Goal: Task Accomplishment & Management: Complete application form

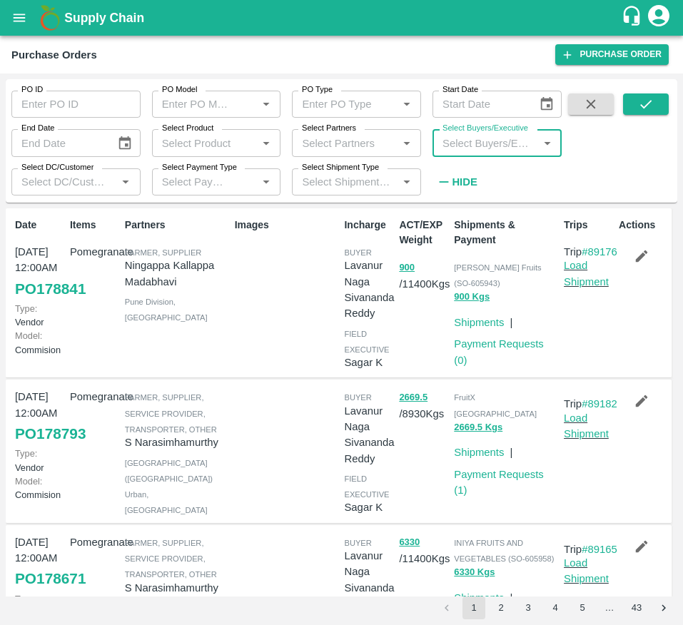
scroll to position [162, 0]
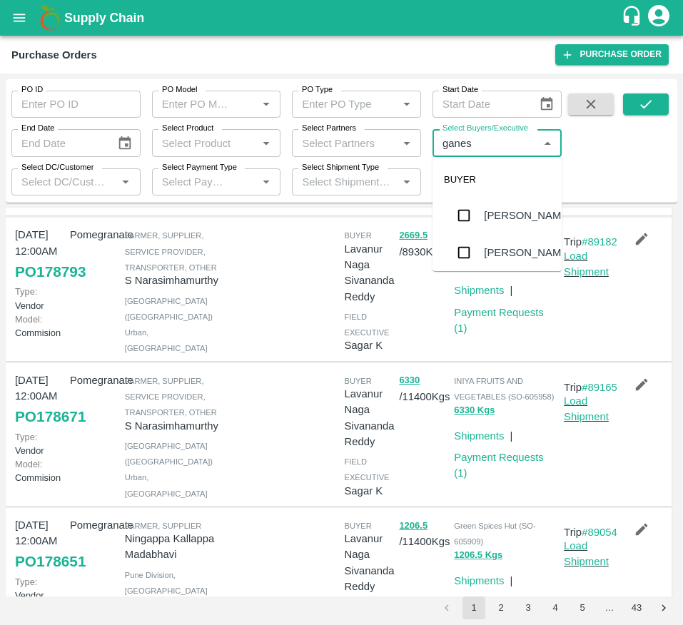
type input "ganesh"
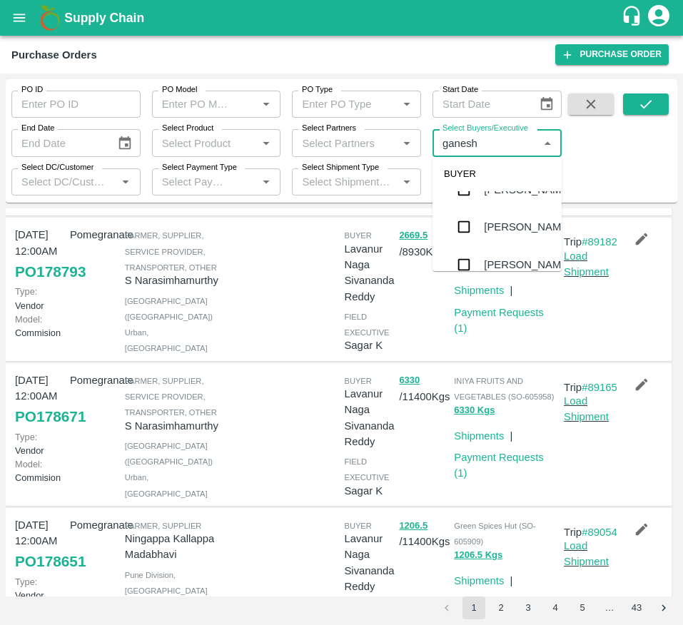
scroll to position [34, 0]
click at [490, 226] on div "[PERSON_NAME]" at bounding box center [527, 218] width 87 height 16
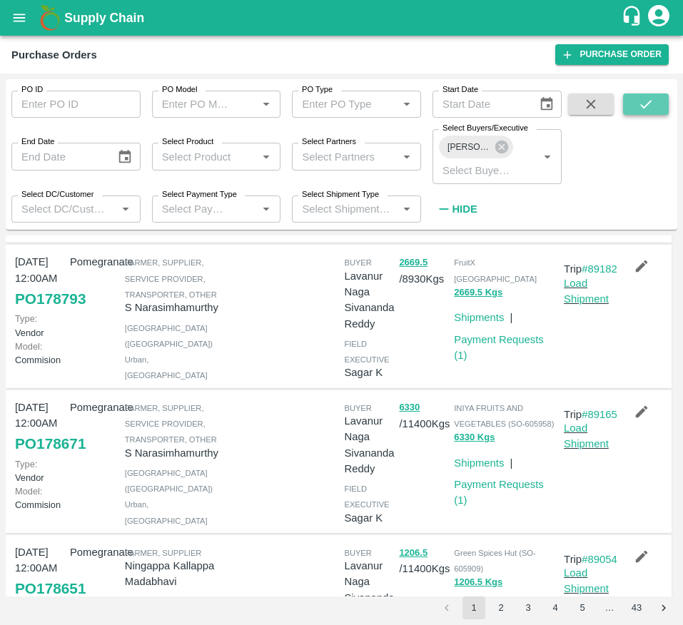
click at [649, 99] on icon "submit" at bounding box center [646, 104] width 16 height 16
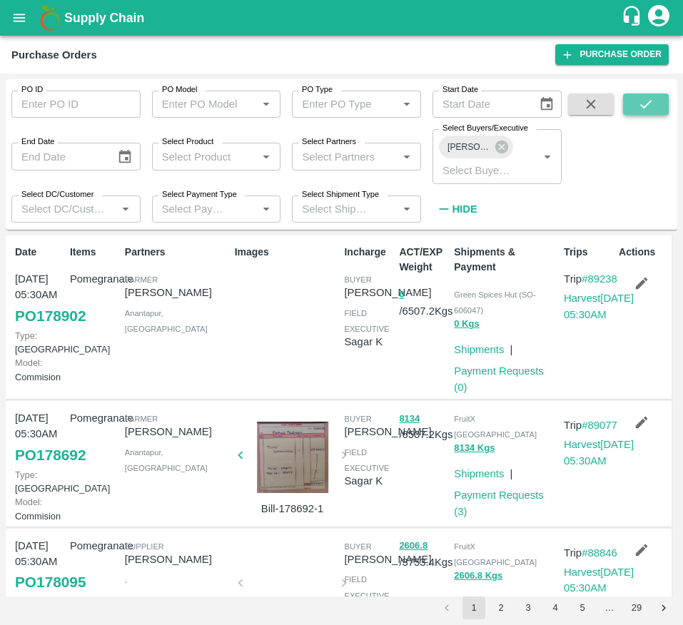
click at [626, 101] on button "submit" at bounding box center [646, 103] width 46 height 21
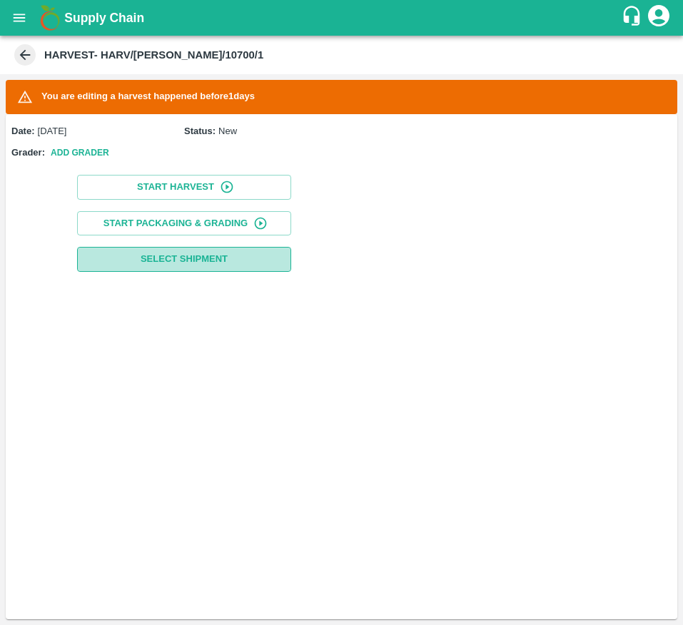
click at [245, 253] on button "Select Shipment" at bounding box center [184, 259] width 214 height 25
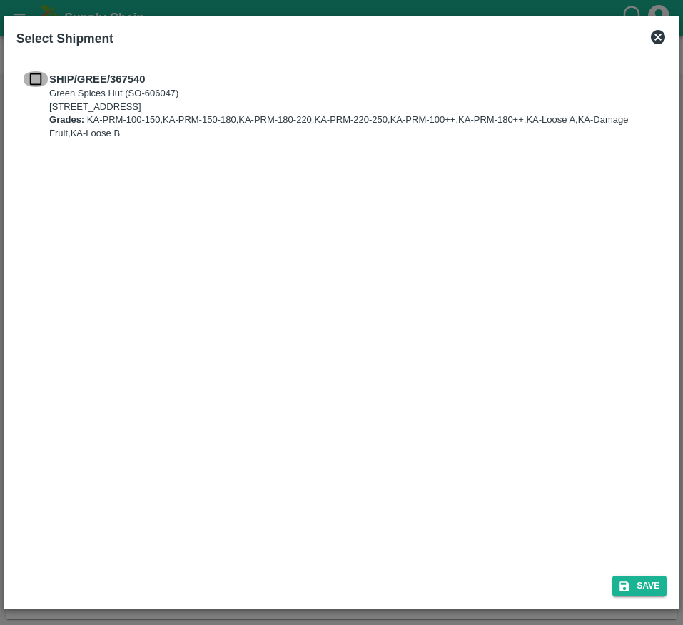
click at [32, 72] on input "checkbox" at bounding box center [35, 79] width 27 height 16
checkbox input "true"
click at [626, 578] on button "Save" at bounding box center [639, 586] width 54 height 21
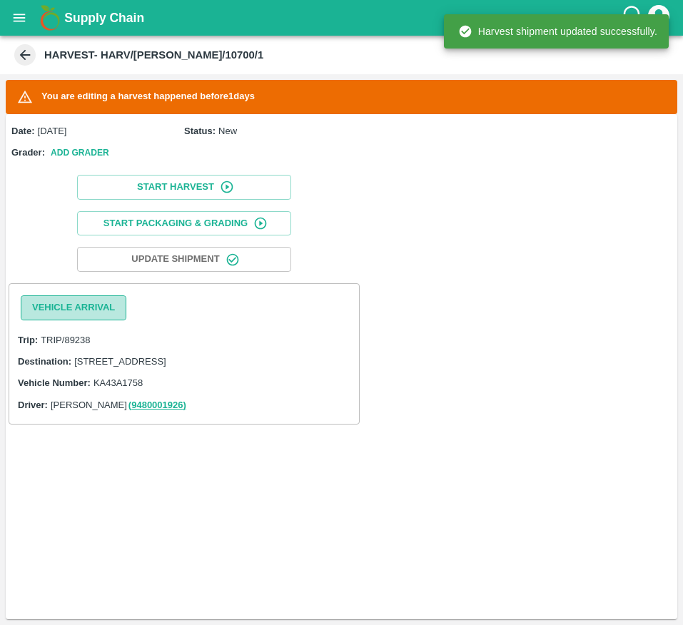
click at [66, 318] on button "Vehicle Arrival" at bounding box center [74, 307] width 106 height 25
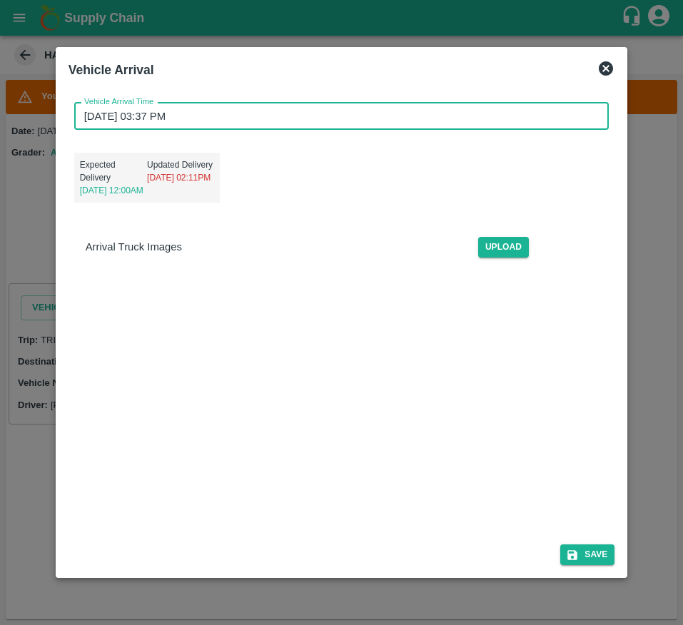
click at [187, 128] on input "01/10/2025 03:37 PM" at bounding box center [336, 116] width 525 height 27
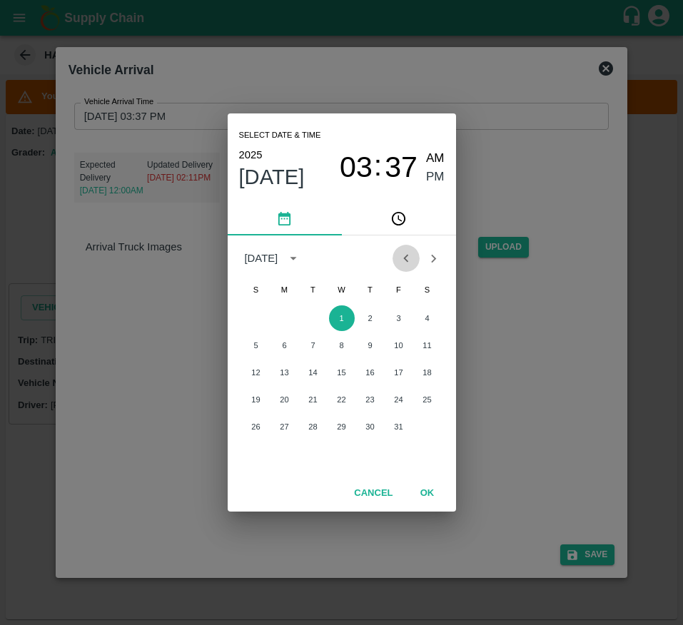
click at [411, 262] on icon "Previous month" at bounding box center [406, 258] width 16 height 16
click at [309, 426] on button "30" at bounding box center [313, 427] width 26 height 26
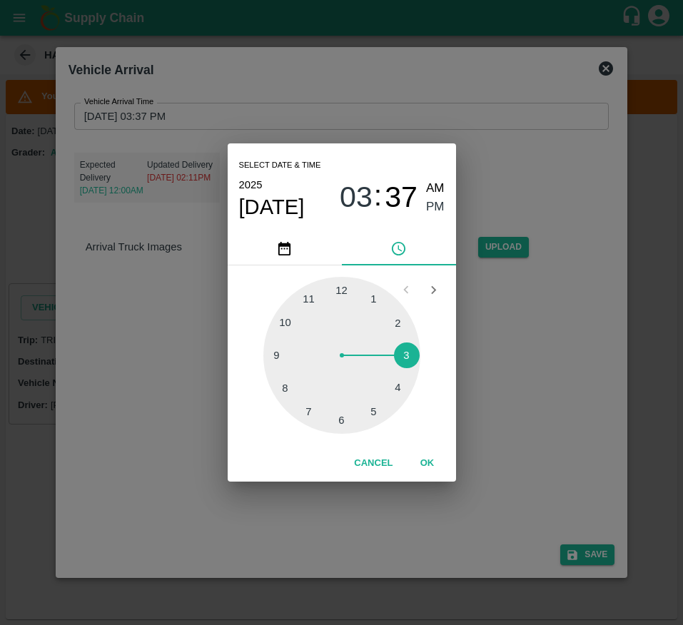
drag, startPoint x: 275, startPoint y: 223, endPoint x: 285, endPoint y: 208, distance: 18.0
click at [285, 208] on div "Select date & time 2025 Sep 30 03 : 37 AM PM" at bounding box center [342, 187] width 228 height 88
click at [285, 208] on span "Sep 30" at bounding box center [272, 207] width 66 height 26
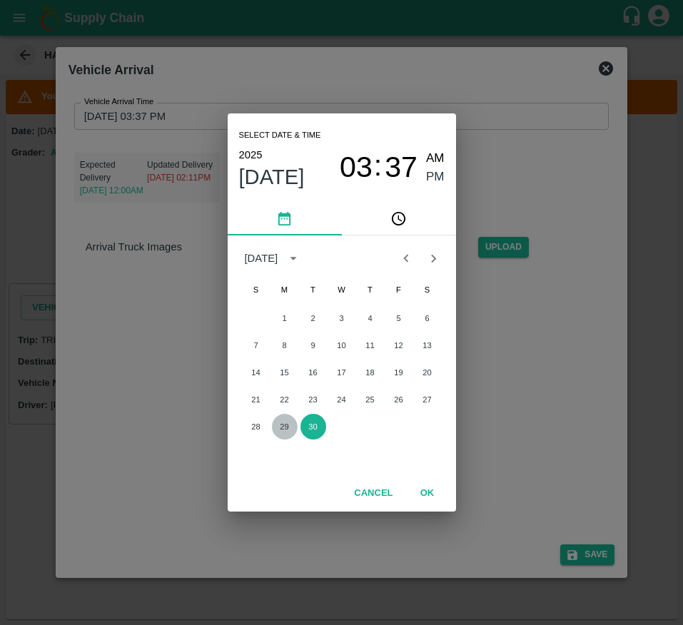
click at [280, 423] on button "29" at bounding box center [285, 427] width 26 height 26
type input "29/09/2025 03:37 PM"
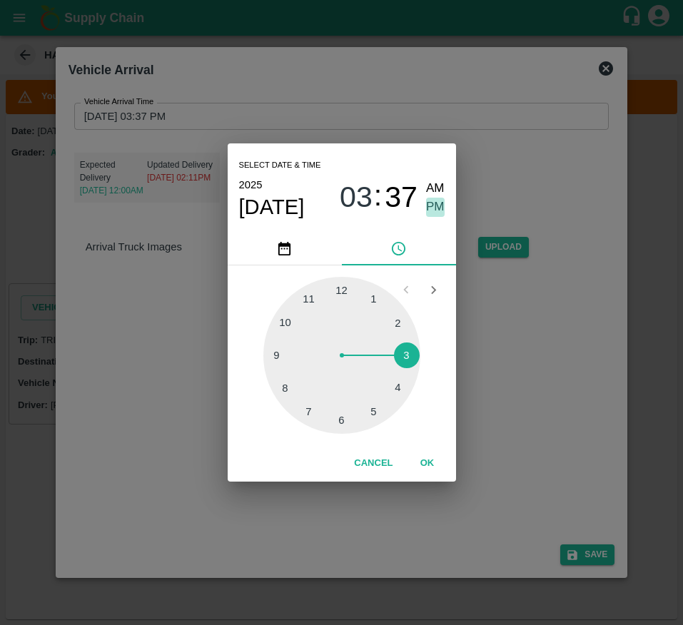
click at [438, 199] on span "PM" at bounding box center [435, 207] width 19 height 19
click at [425, 465] on button "OK" at bounding box center [427, 463] width 46 height 25
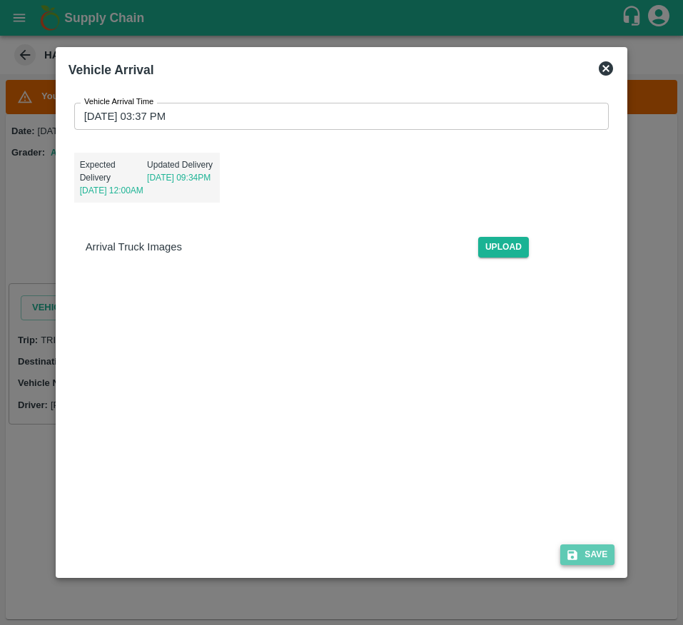
click at [607, 555] on button "Save" at bounding box center [587, 554] width 54 height 21
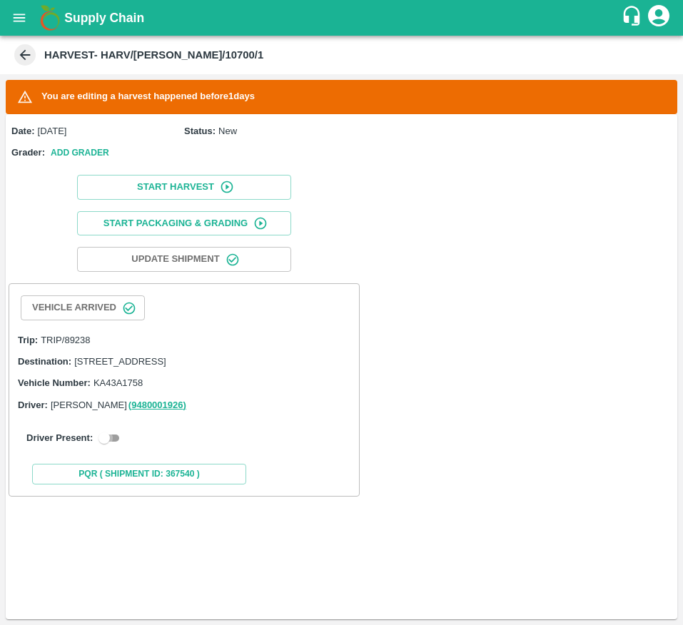
click at [107, 447] on input "checkbox" at bounding box center [103, 437] width 51 height 17
checkbox input "true"
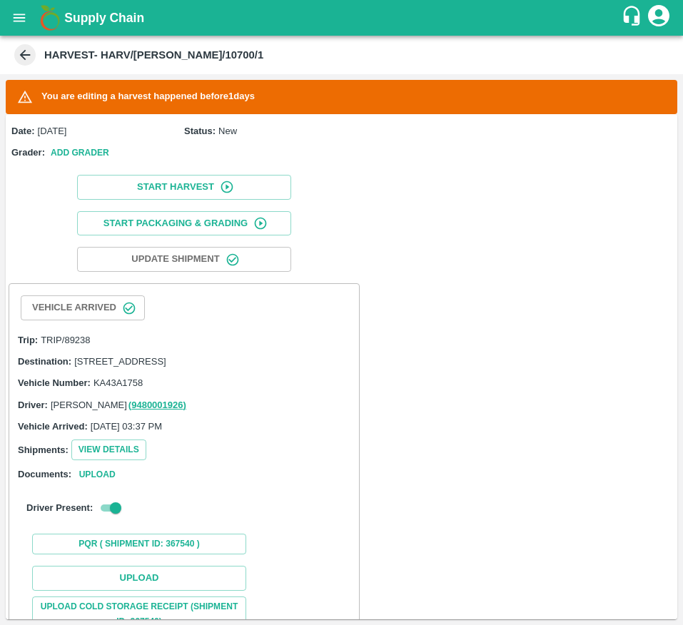
scroll to position [206, 0]
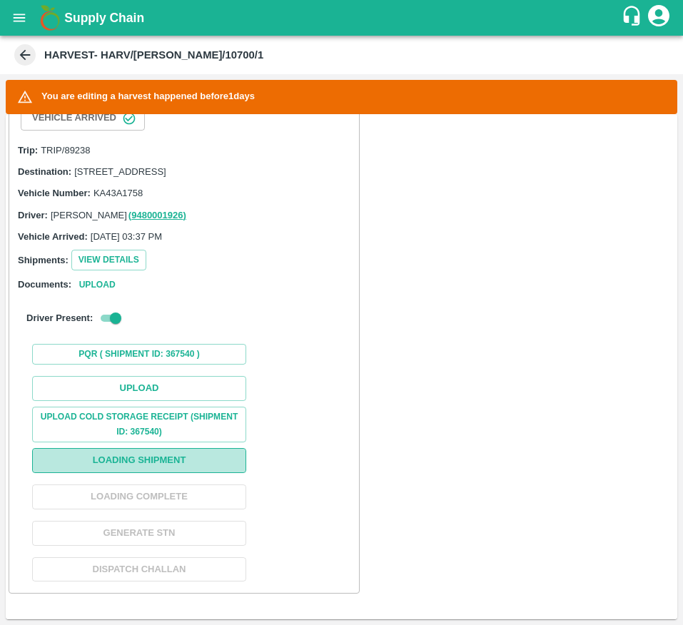
click at [175, 454] on button "Loading Shipment" at bounding box center [139, 460] width 214 height 25
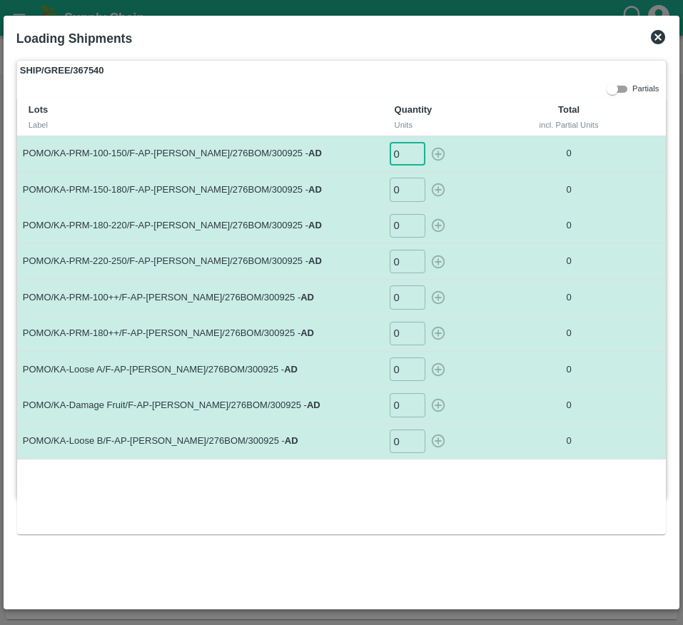
click at [409, 151] on input "0" at bounding box center [407, 154] width 36 height 24
type input "88"
click at [399, 193] on input "0" at bounding box center [407, 190] width 36 height 24
type input "68"
click at [395, 226] on input "0" at bounding box center [407, 226] width 36 height 24
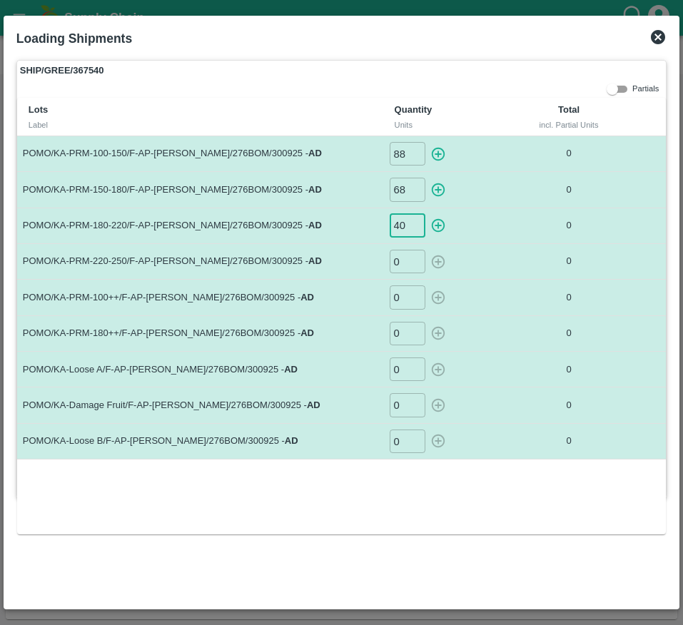
type input "40"
click at [403, 266] on input "0" at bounding box center [407, 262] width 36 height 24
type input "13"
click at [406, 291] on input "0" at bounding box center [407, 297] width 36 height 24
type input "77"
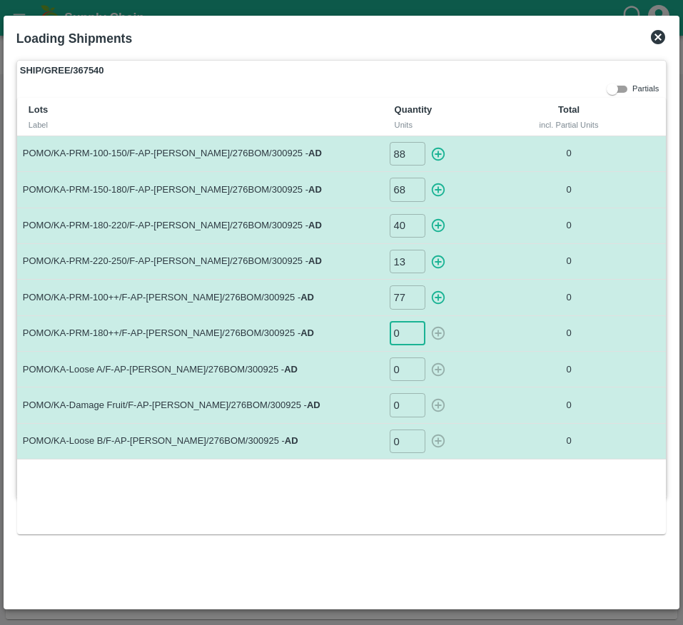
click at [399, 329] on input "0" at bounding box center [407, 334] width 36 height 24
type input "63"
click at [403, 372] on input "0" at bounding box center [407, 369] width 36 height 24
click at [408, 297] on input "77" at bounding box center [407, 297] width 36 height 24
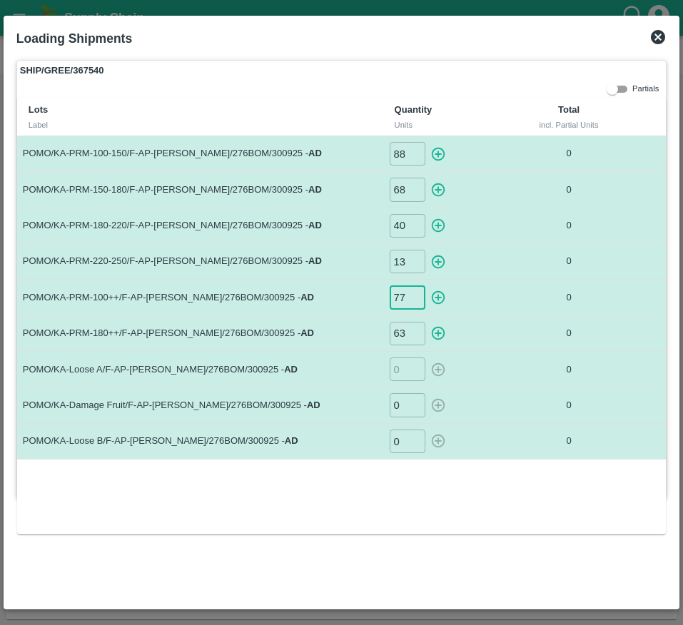
click at [408, 297] on input "77" at bounding box center [407, 297] width 36 height 24
type input "46"
click at [408, 333] on input "63" at bounding box center [407, 334] width 36 height 24
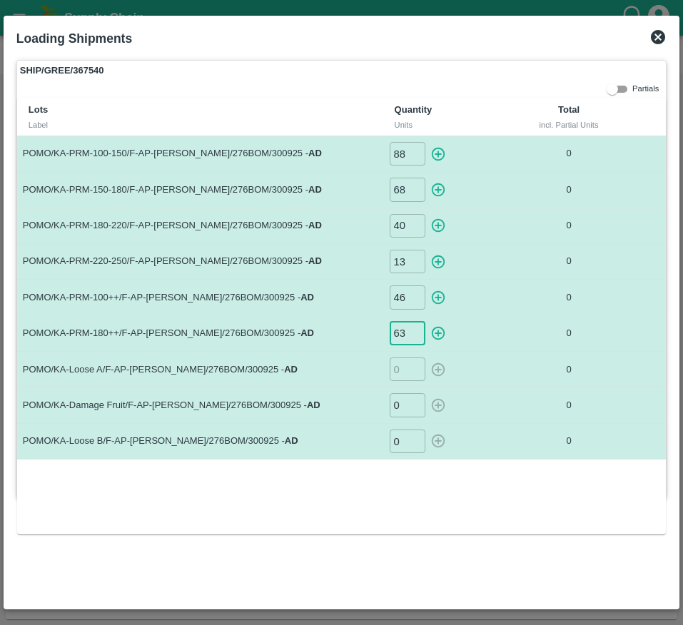
type input "6"
type input "37"
click at [402, 372] on input "number" at bounding box center [407, 369] width 36 height 24
type input "77"
click at [403, 402] on input "0" at bounding box center [407, 405] width 36 height 24
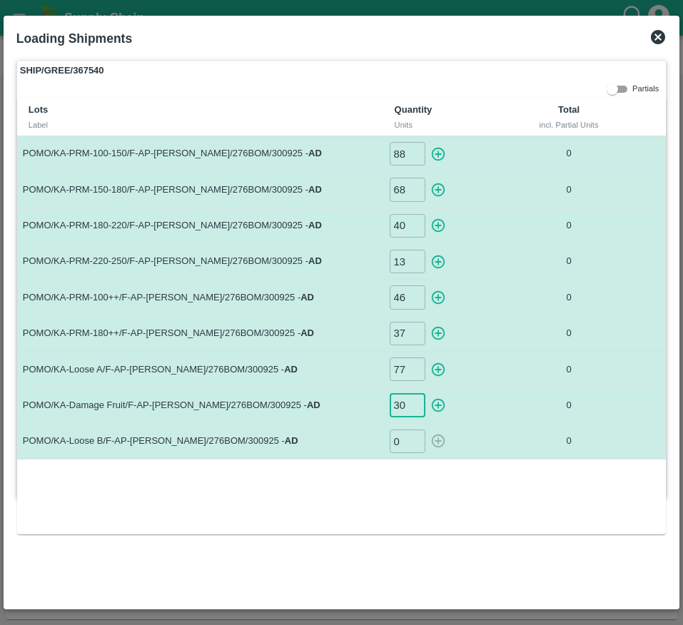
type input "30"
click at [405, 435] on input "0" at bounding box center [407, 441] width 36 height 24
type input "63"
click at [342, 449] on td "POMO/KA-Loose B/F-AP-Kallam/276BOM/300925 - AD" at bounding box center [200, 441] width 366 height 36
click at [437, 151] on icon "button" at bounding box center [438, 154] width 16 height 16
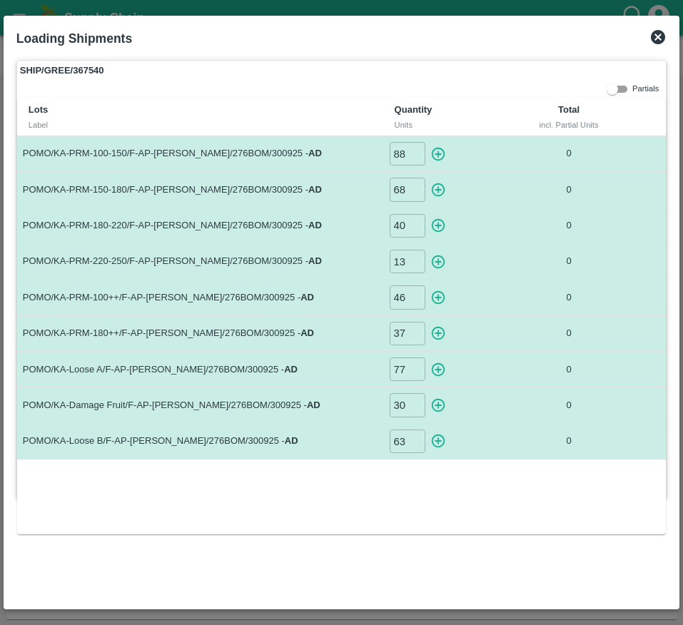
type input "0"
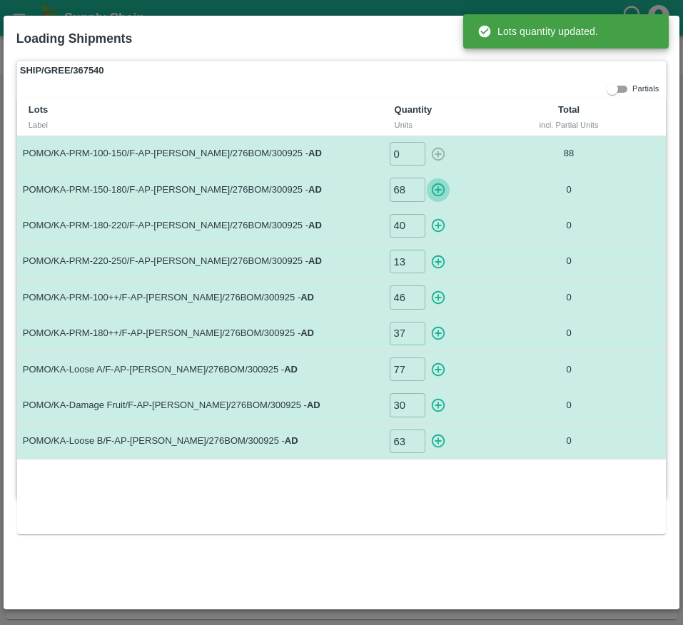
click at [437, 183] on icon "button" at bounding box center [438, 190] width 16 height 16
type input "0"
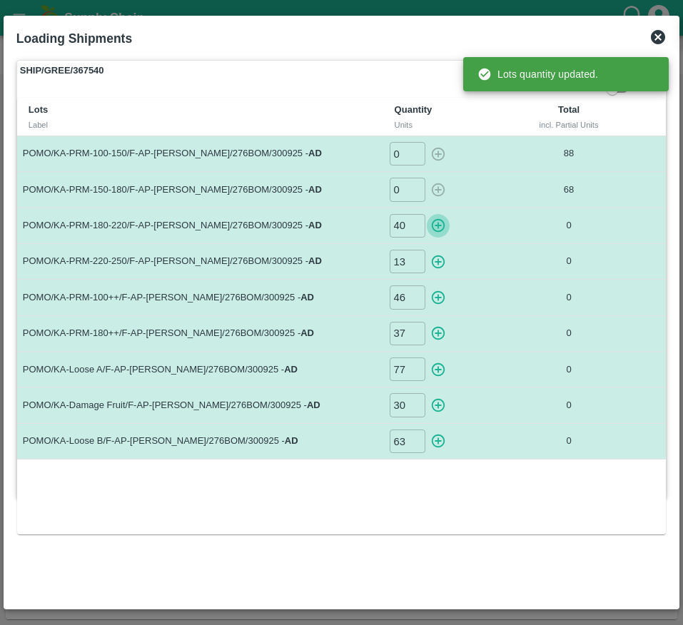
click at [437, 218] on icon "button" at bounding box center [438, 226] width 16 height 16
type input "0"
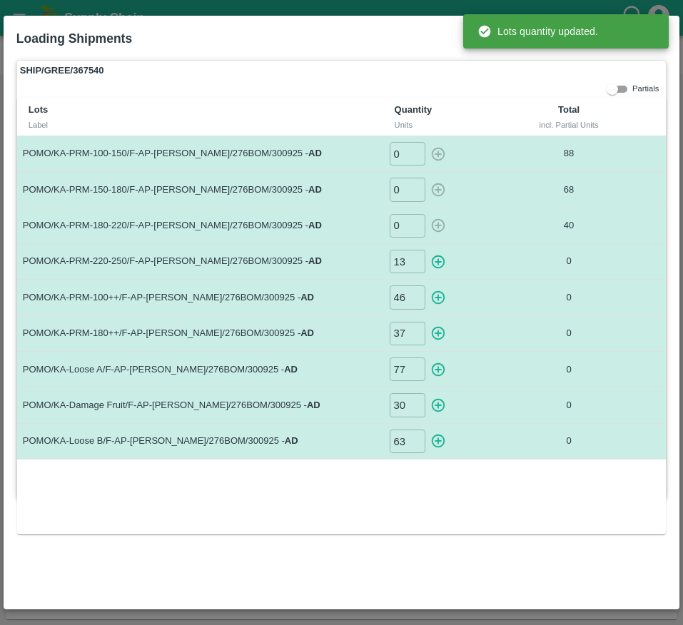
click at [437, 268] on icon "button" at bounding box center [438, 262] width 16 height 16
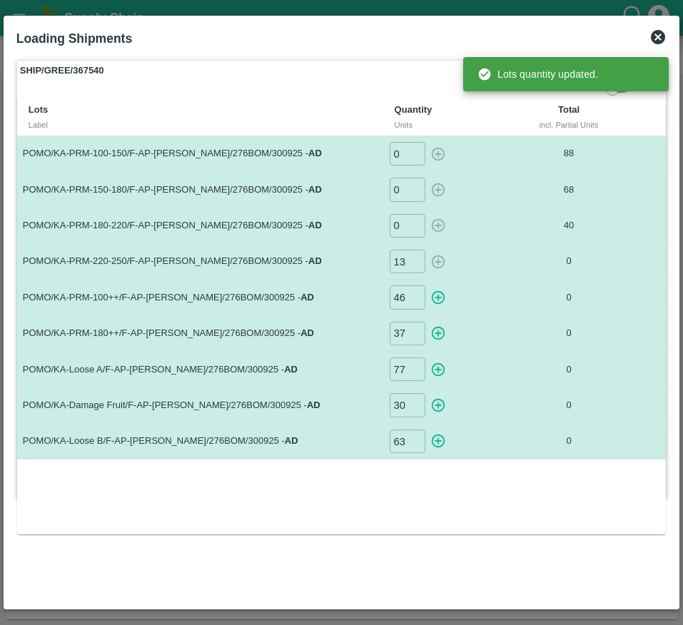
type input "0"
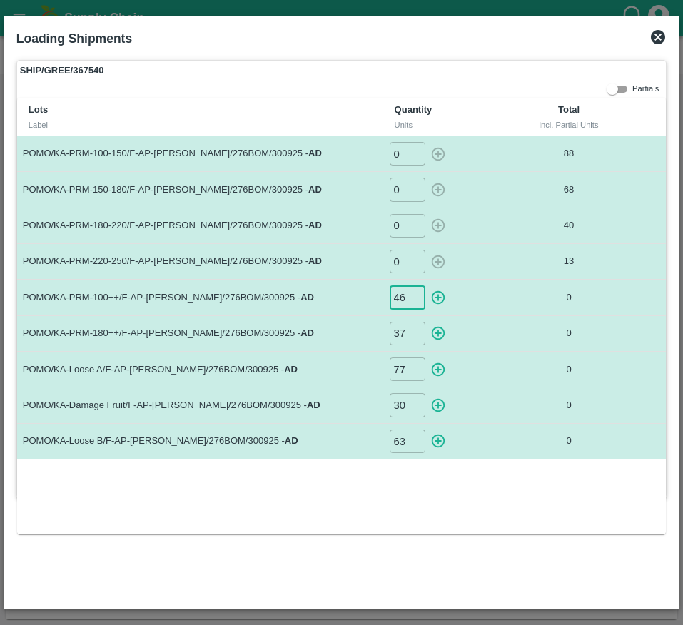
click at [408, 299] on input "46" at bounding box center [407, 297] width 36 height 24
click at [434, 294] on icon "button" at bounding box center [438, 298] width 16 height 16
type input "0"
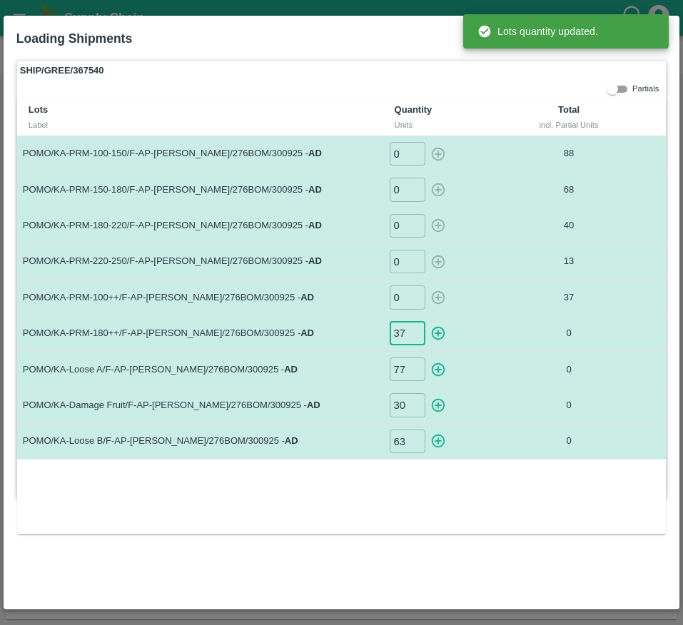
click at [394, 336] on input "37" at bounding box center [407, 334] width 36 height 24
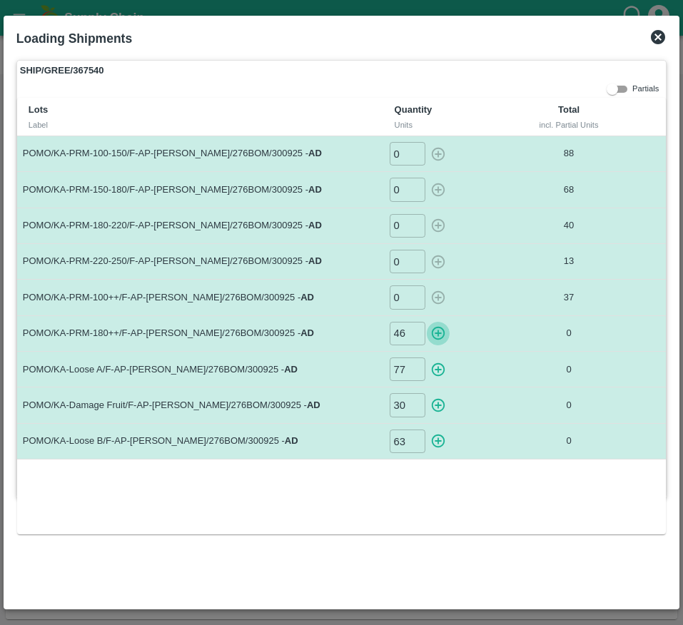
click at [442, 332] on icon "button" at bounding box center [438, 333] width 16 height 16
type input "0"
click at [437, 375] on icon "button" at bounding box center [438, 370] width 14 height 14
type input "0"
click at [437, 409] on icon "button" at bounding box center [438, 405] width 16 height 16
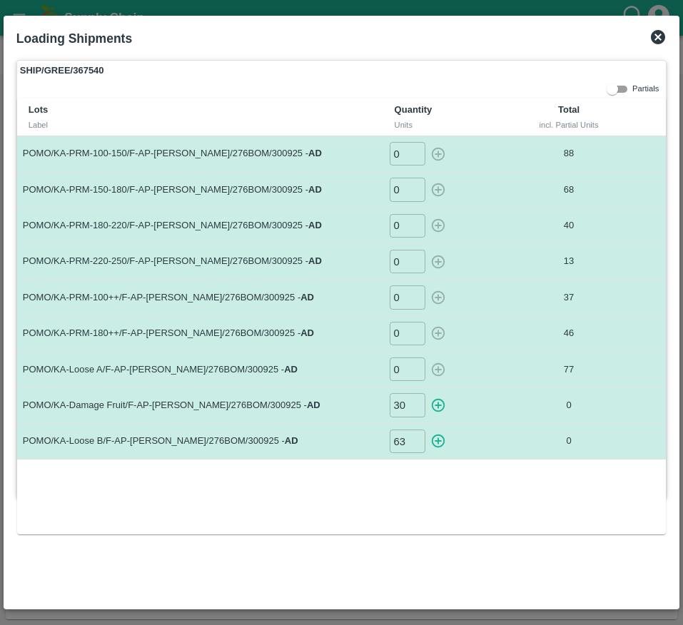
type input "0"
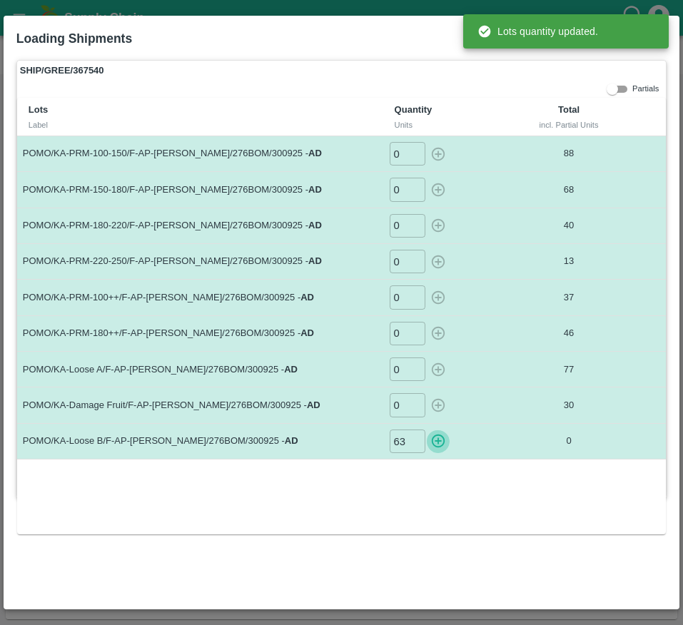
click at [439, 436] on icon "button" at bounding box center [438, 441] width 16 height 16
type input "0"
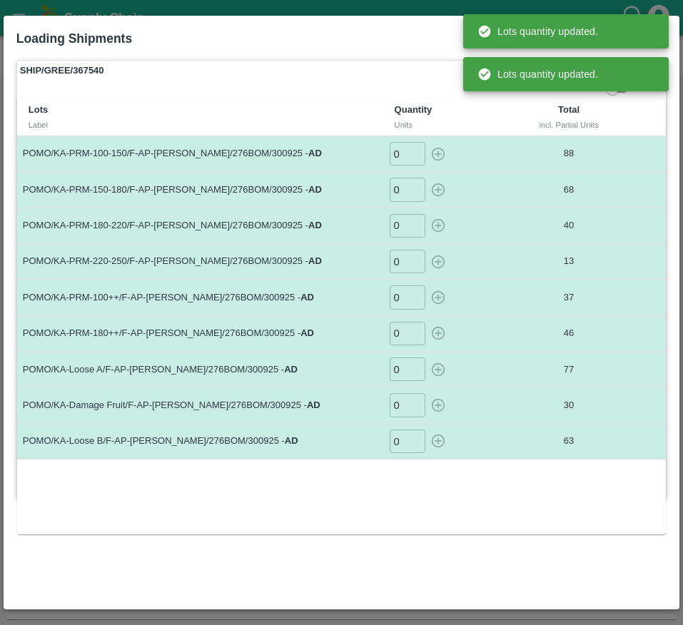
click at [502, 116] on th "Quantity Units" at bounding box center [447, 117] width 129 height 38
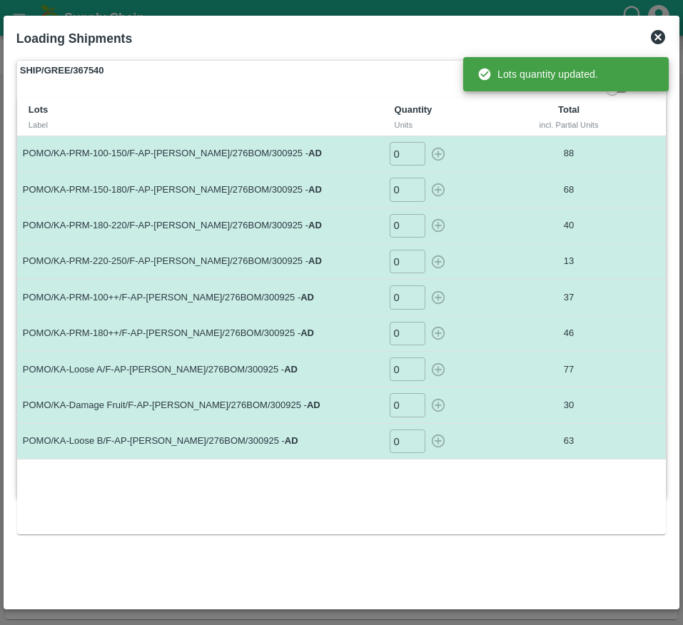
click at [502, 116] on th "Quantity Units" at bounding box center [447, 117] width 129 height 38
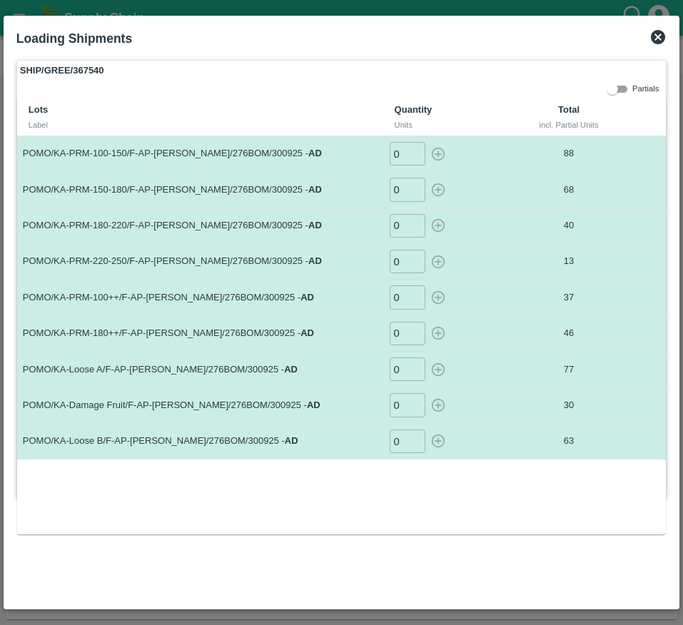
click at [661, 44] on icon at bounding box center [657, 37] width 17 height 17
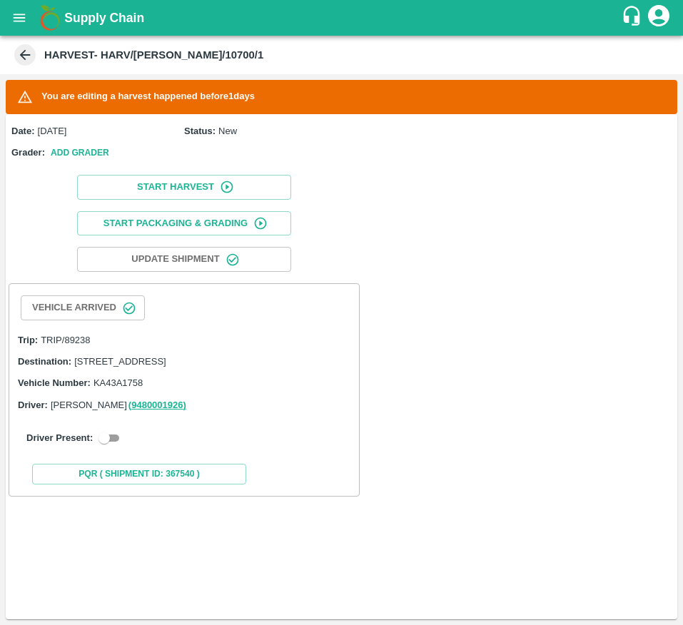
click at [101, 447] on input "checkbox" at bounding box center [103, 437] width 51 height 17
checkbox input "true"
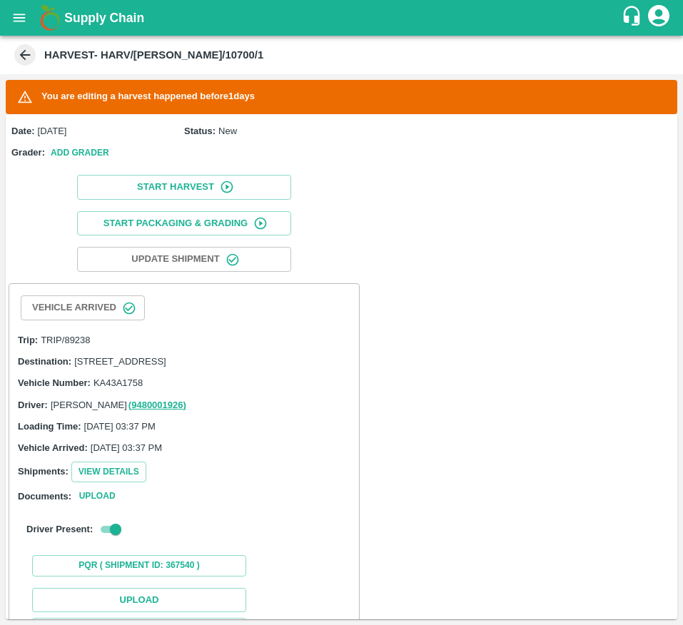
scroll to position [228, 0]
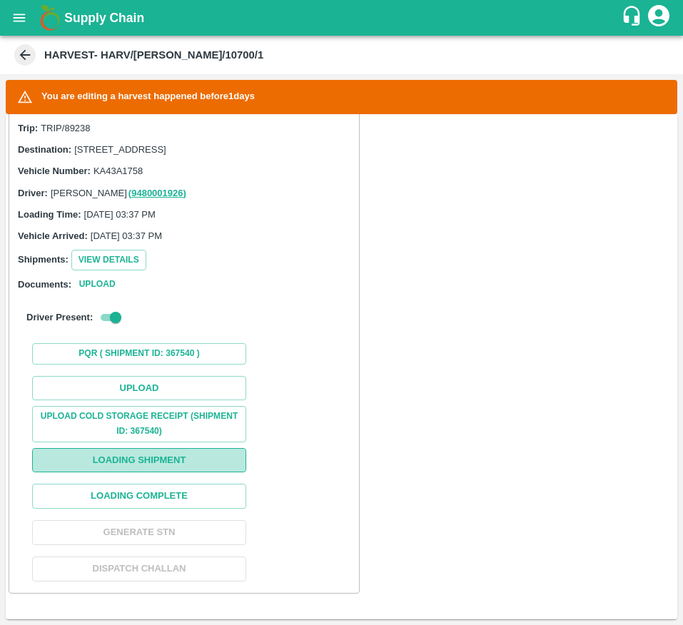
click at [153, 467] on button "Loading Shipment" at bounding box center [139, 460] width 214 height 25
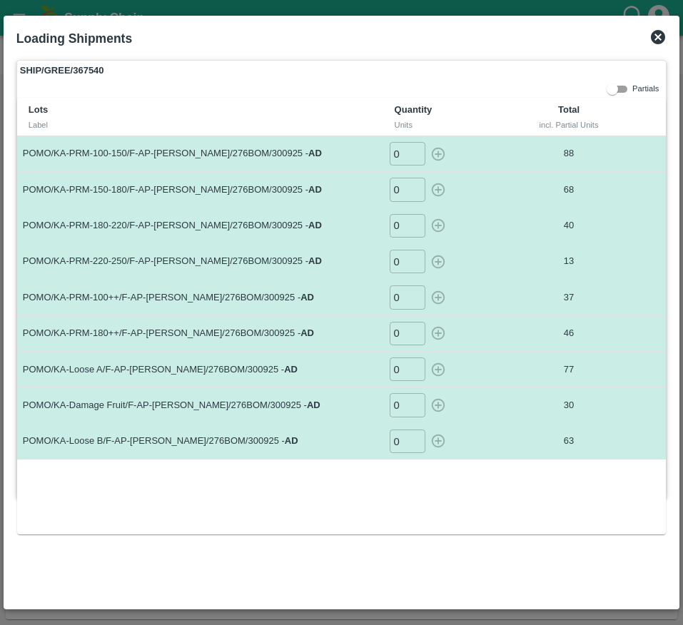
click at [660, 41] on icon at bounding box center [658, 37] width 14 height 14
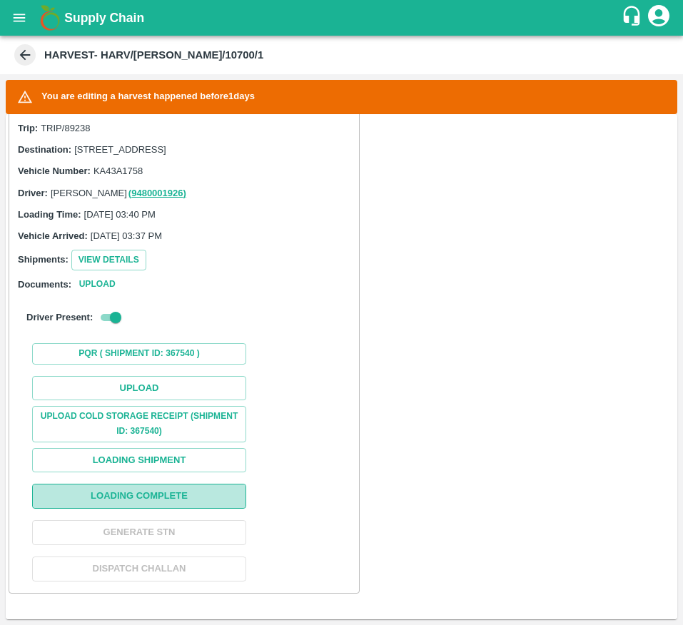
click at [179, 503] on button "Loading Complete" at bounding box center [139, 496] width 214 height 25
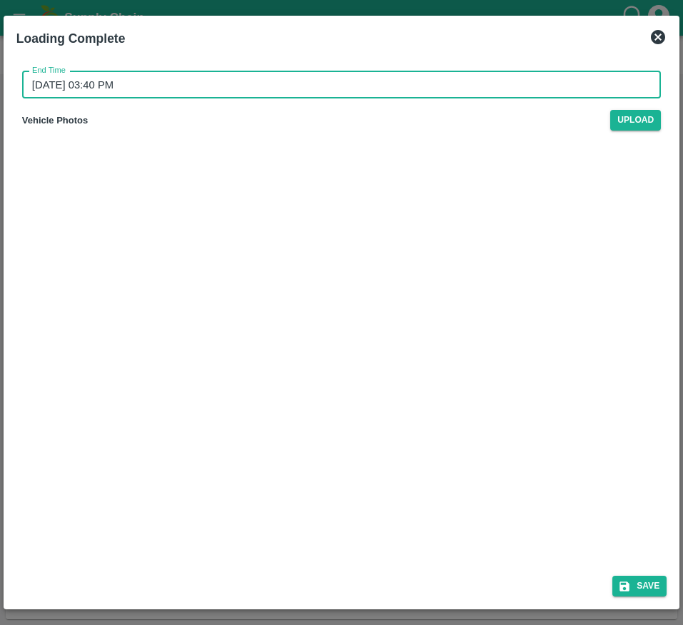
click at [558, 90] on input "01/10/2025 03:40 PM" at bounding box center [336, 84] width 628 height 27
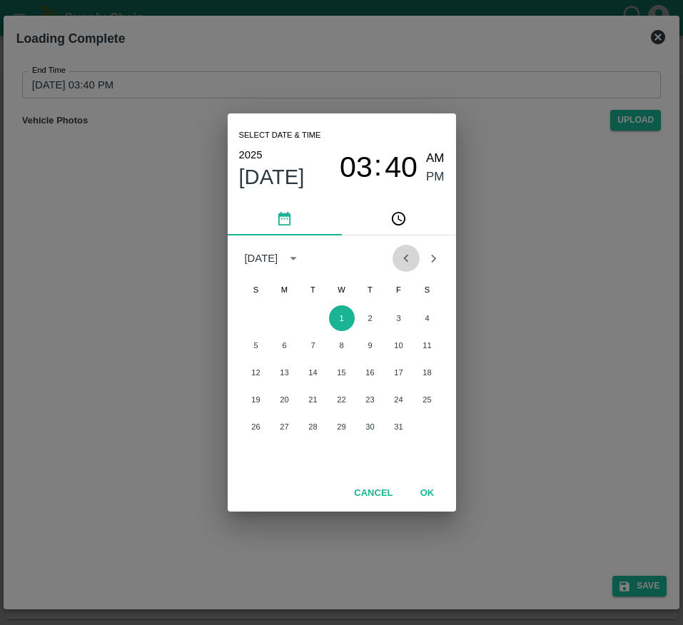
click at [399, 255] on icon "Previous month" at bounding box center [406, 258] width 16 height 16
click at [285, 427] on button "29" at bounding box center [285, 427] width 26 height 26
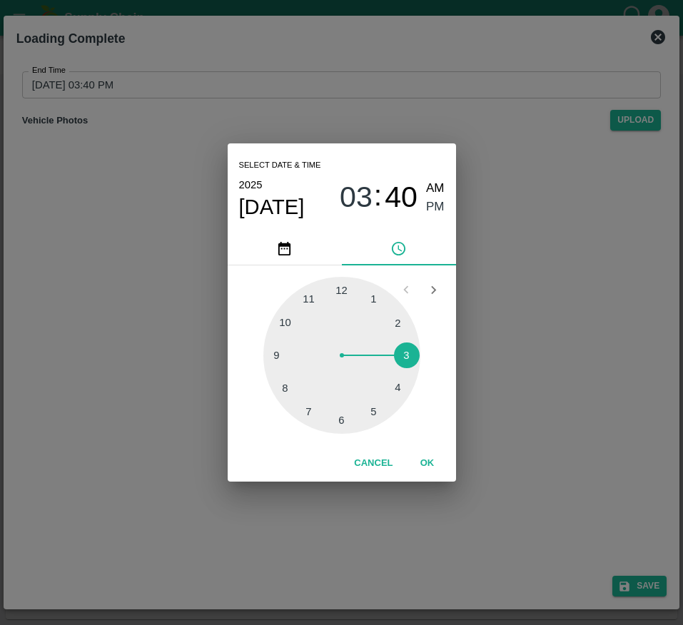
click at [278, 394] on div at bounding box center [341, 355] width 157 height 157
click at [433, 199] on span "PM" at bounding box center [435, 207] width 19 height 19
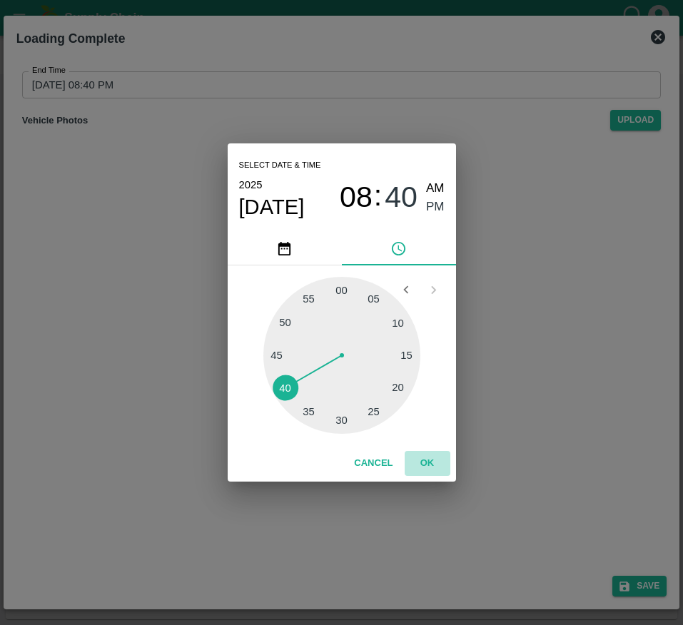
click at [419, 462] on button "OK" at bounding box center [427, 463] width 46 height 25
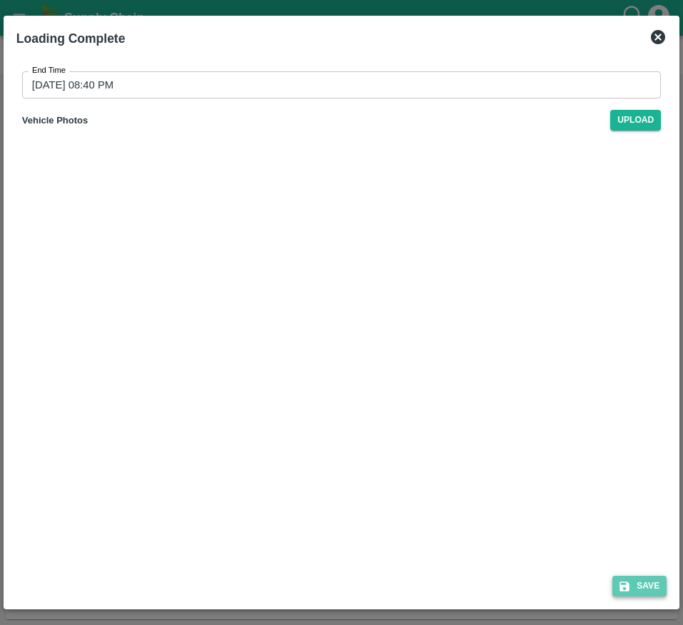
click at [621, 580] on icon "submit" at bounding box center [624, 586] width 13 height 13
type input "01/10/2025 03:40 PM"
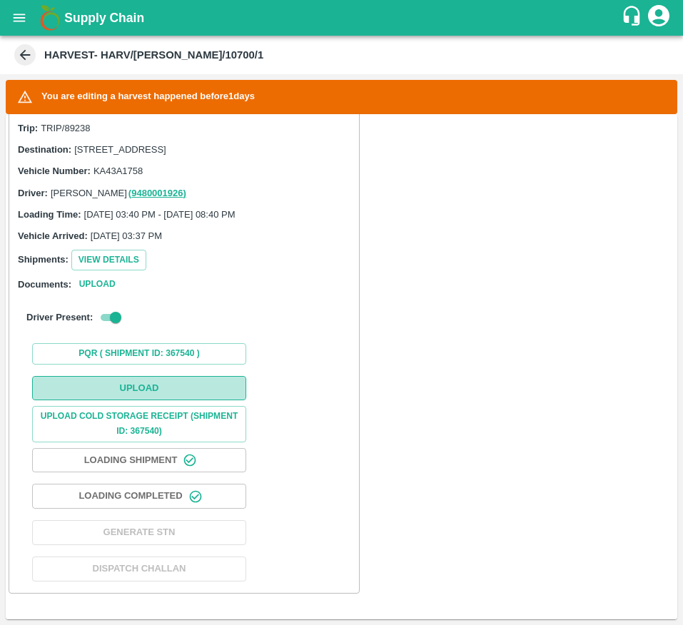
click at [190, 377] on button "Upload" at bounding box center [139, 388] width 214 height 25
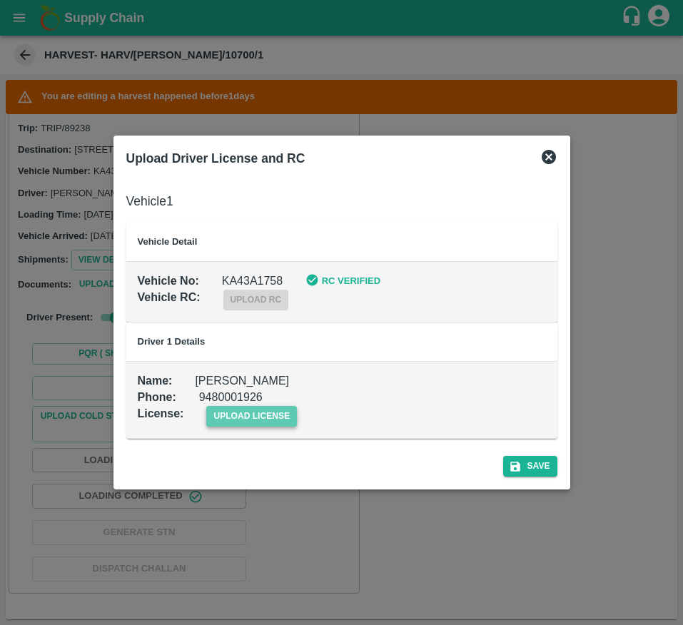
click at [267, 419] on span "upload license" at bounding box center [251, 416] width 91 height 21
click at [0, 0] on input "upload license" at bounding box center [0, 0] width 0 height 0
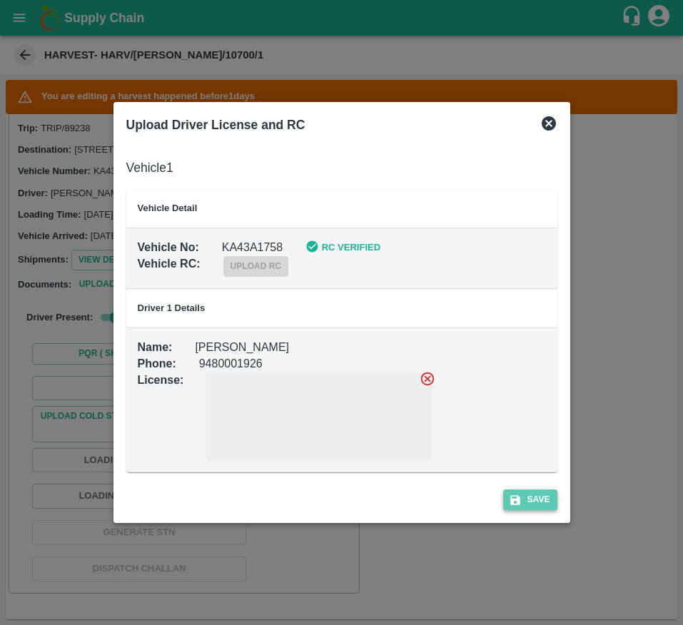
click at [517, 494] on icon "submit" at bounding box center [515, 500] width 13 height 13
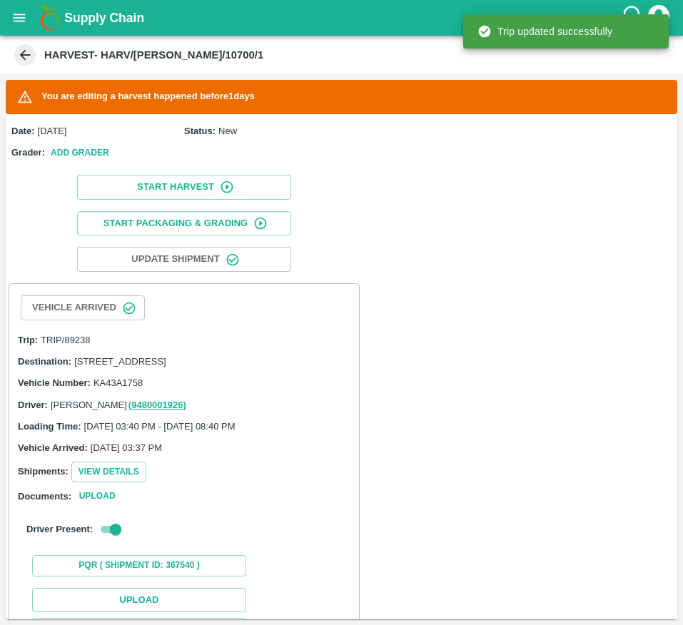
click at [517, 494] on div "Date: 30 Sep 2025 Status: New Grader: Add Grader Start Harvest Start Packaging …" at bounding box center [341, 366] width 671 height 505
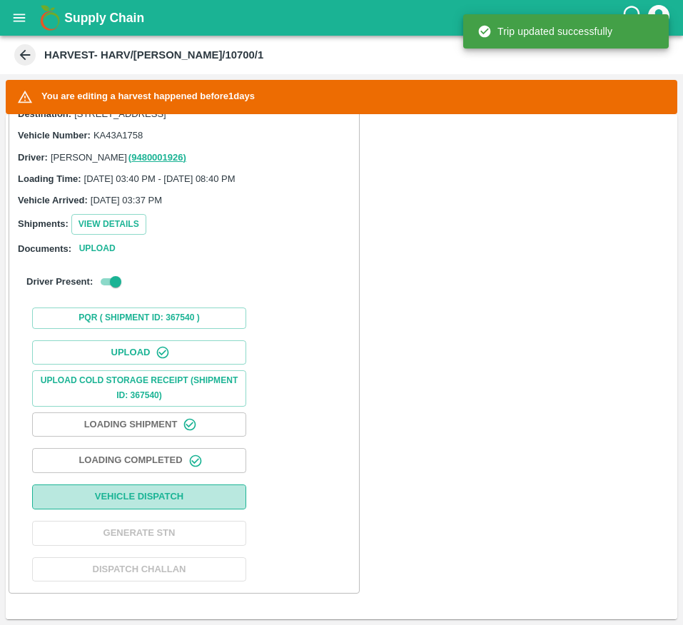
click at [189, 495] on button "Vehicle Dispatch" at bounding box center [139, 496] width 214 height 25
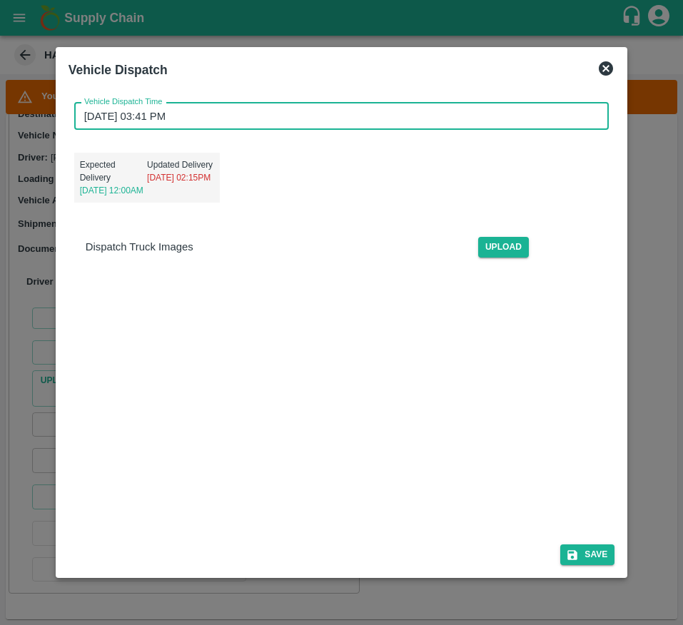
click at [315, 123] on input "01/10/2025 03:41 PM" at bounding box center [336, 116] width 525 height 27
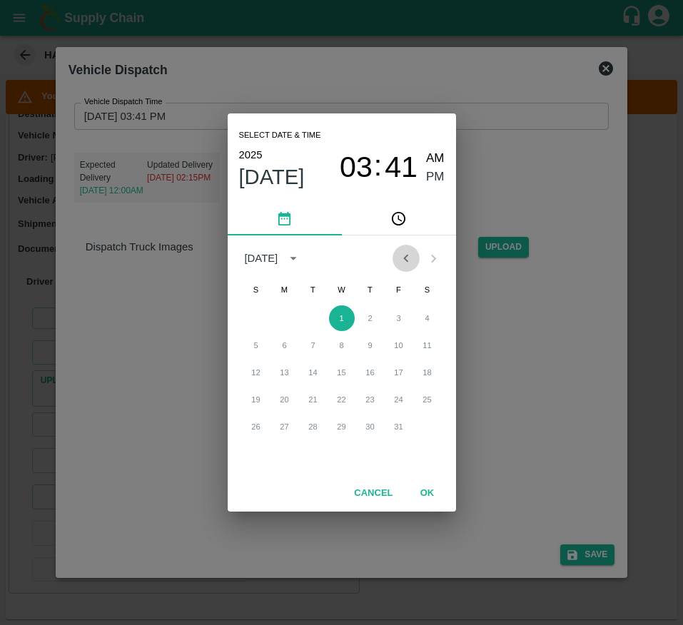
click at [398, 255] on icon "Previous month" at bounding box center [406, 258] width 16 height 16
click at [292, 426] on button "29" at bounding box center [285, 427] width 26 height 26
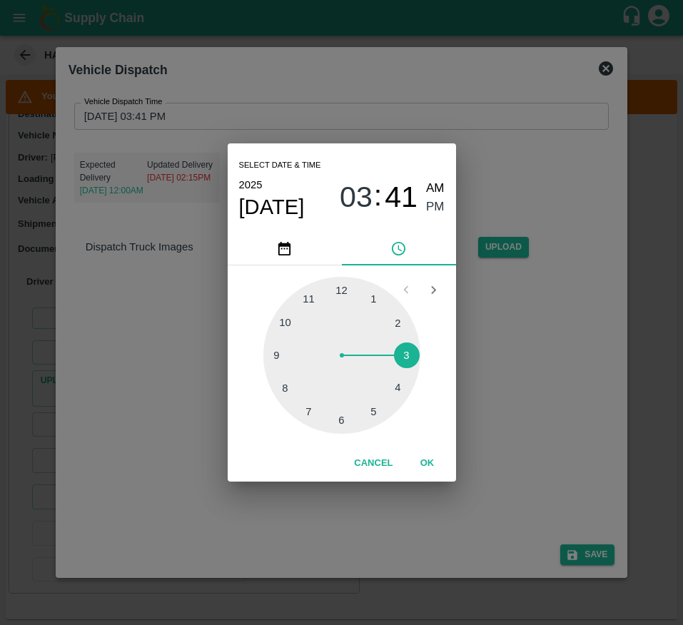
type input "29/09/2025 11:41 PM"
click at [312, 300] on div at bounding box center [341, 355] width 157 height 157
click at [439, 212] on span "PM" at bounding box center [435, 207] width 19 height 19
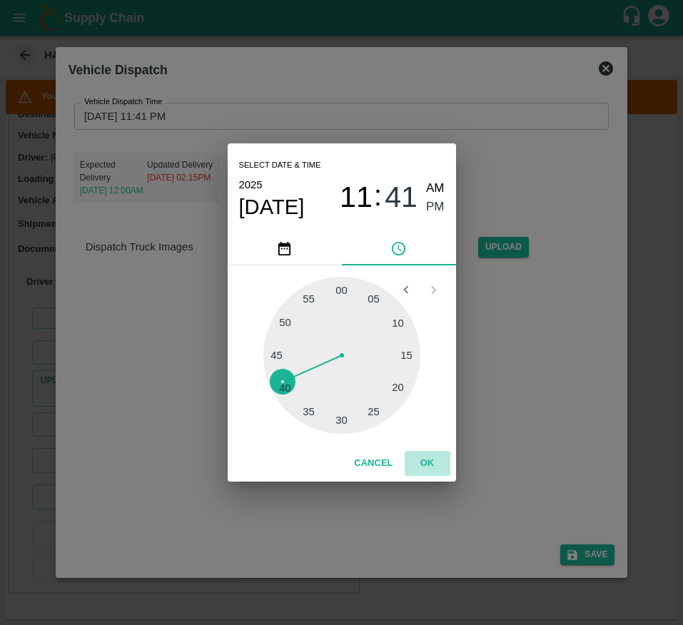
click at [429, 457] on button "OK" at bounding box center [427, 463] width 46 height 25
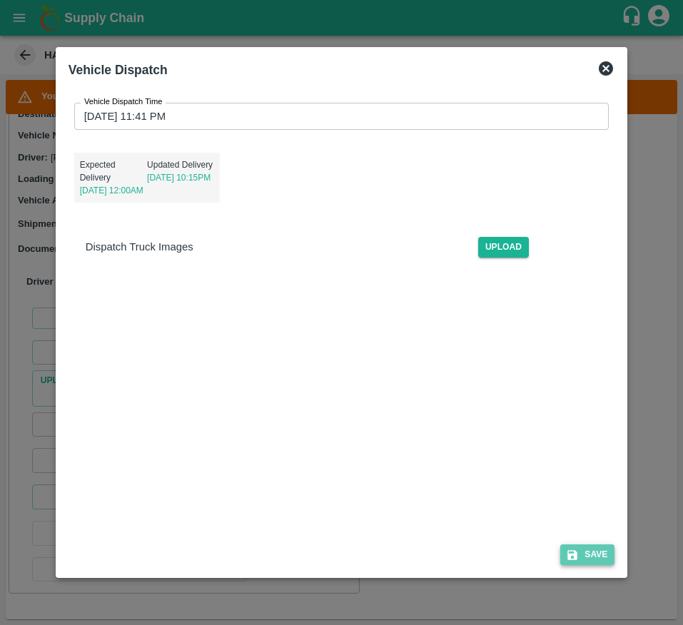
click at [599, 549] on button "Save" at bounding box center [587, 554] width 54 height 21
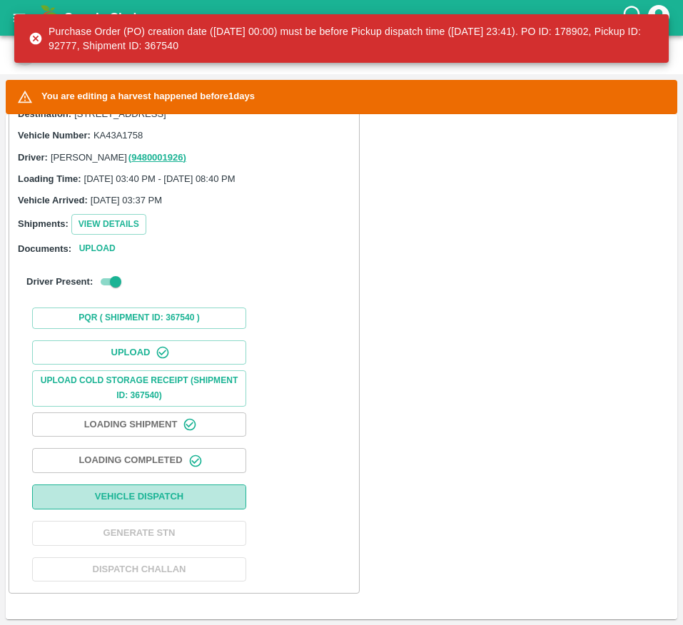
click at [183, 499] on button "Vehicle Dispatch" at bounding box center [139, 496] width 214 height 25
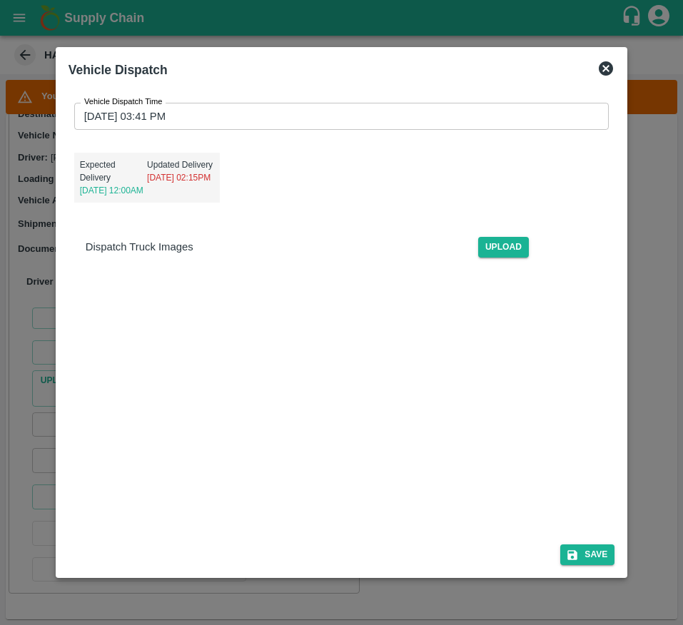
click at [247, 121] on input "01/10/2025 03:41 PM" at bounding box center [336, 116] width 525 height 27
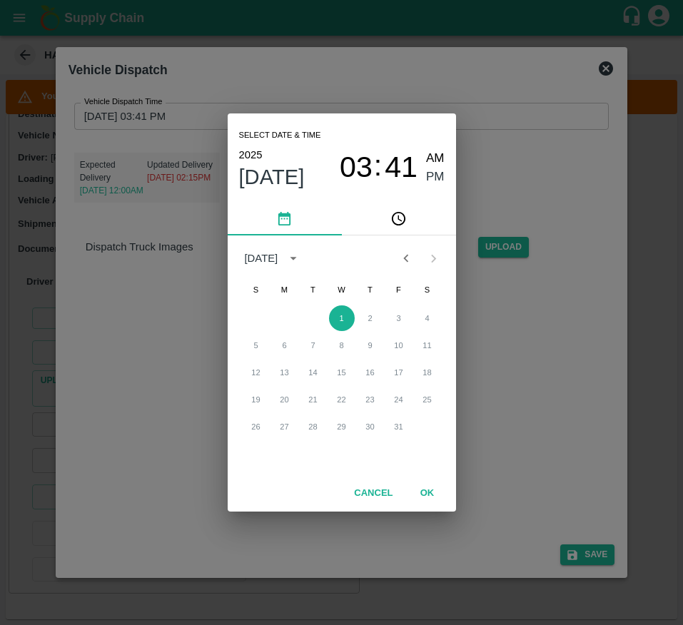
click at [404, 249] on button "Previous month" at bounding box center [405, 258] width 27 height 27
click at [315, 426] on button "30" at bounding box center [313, 427] width 26 height 26
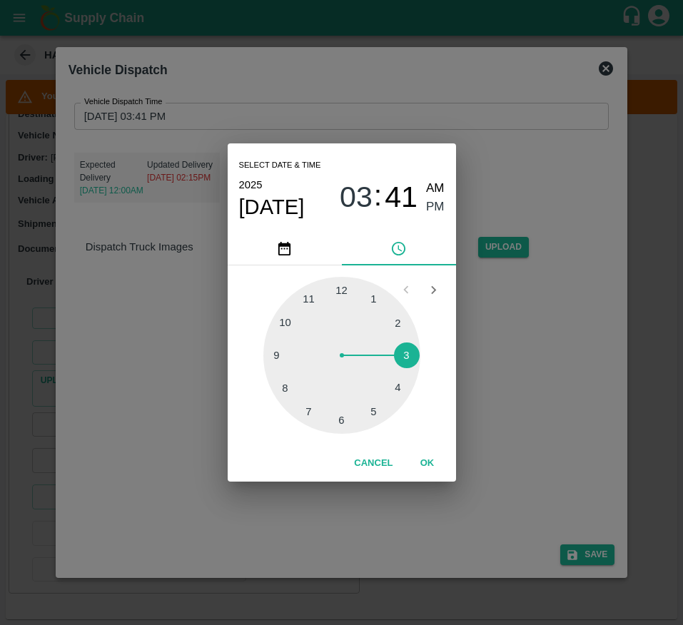
click at [302, 332] on div at bounding box center [341, 355] width 157 height 157
type input "30/09/2025 10:41 PM"
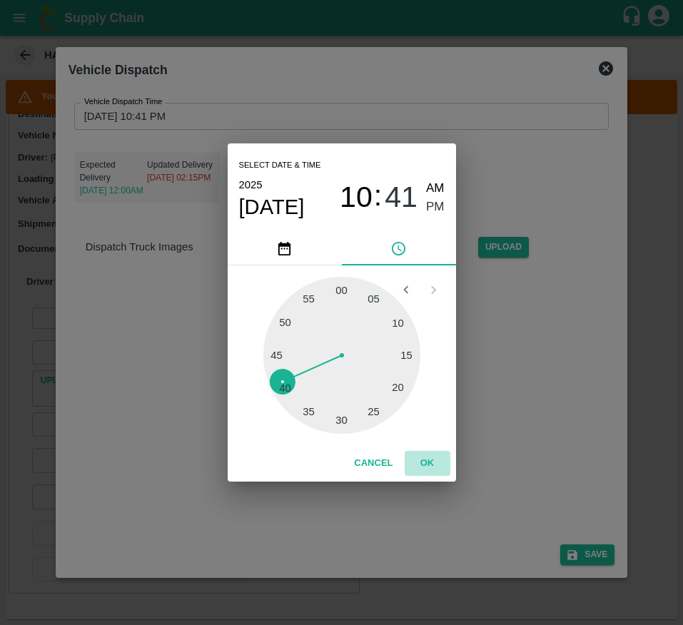
click at [431, 459] on button "OK" at bounding box center [427, 463] width 46 height 25
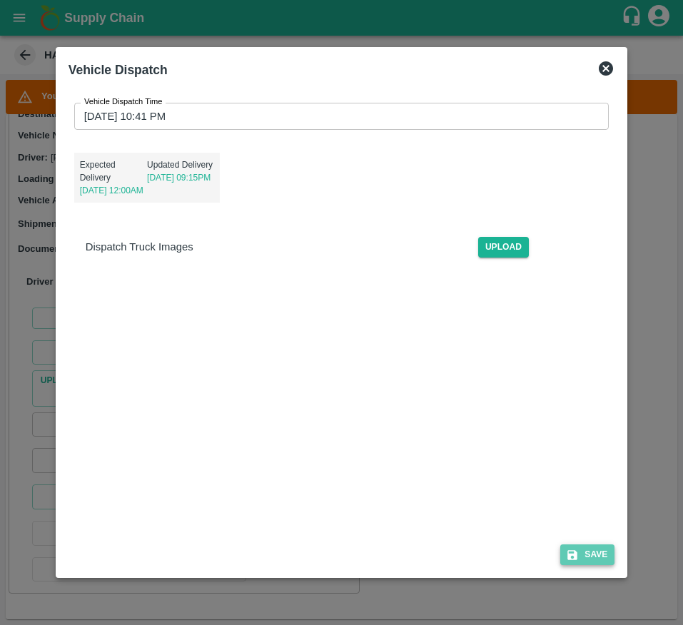
click at [593, 562] on button "Save" at bounding box center [587, 554] width 54 height 21
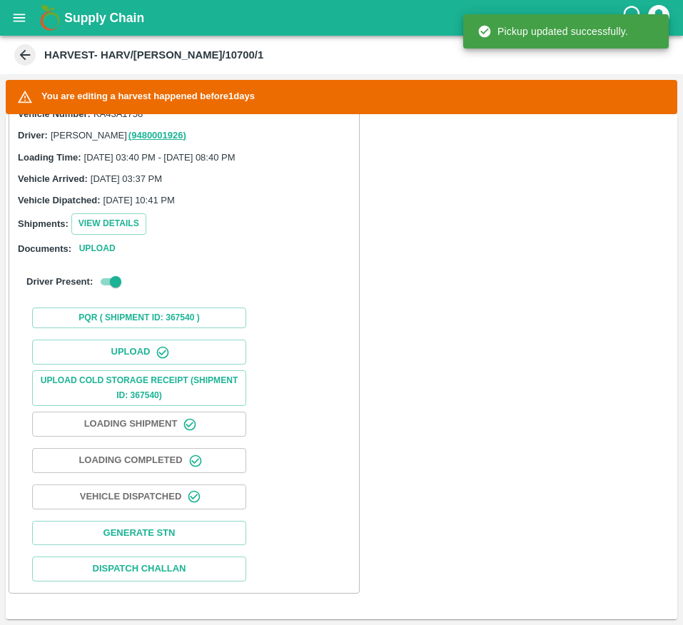
scroll to position [259, 0]
click at [205, 543] on button "Generate STN" at bounding box center [139, 533] width 214 height 25
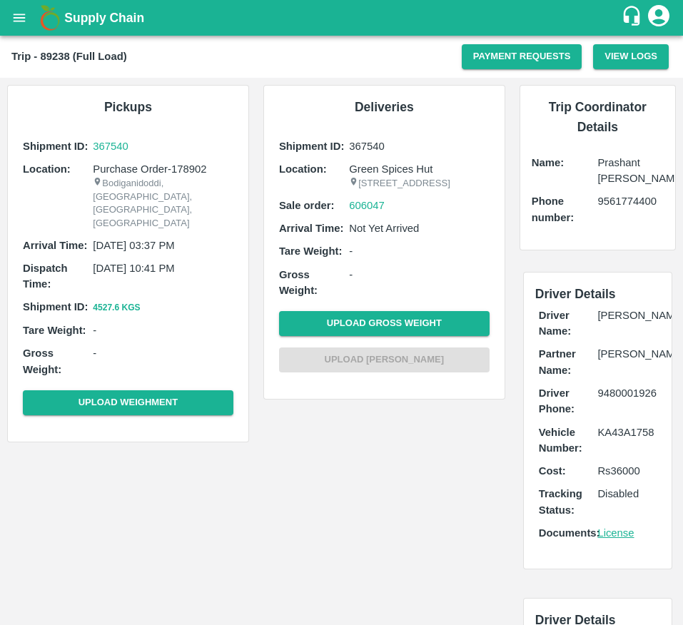
click at [53, 493] on div "Pickups Shipment ID: 367540 Location: Purchase Order-178902 Bodiganidoddi, [GEO…" at bounding box center [256, 370] width 512 height 585
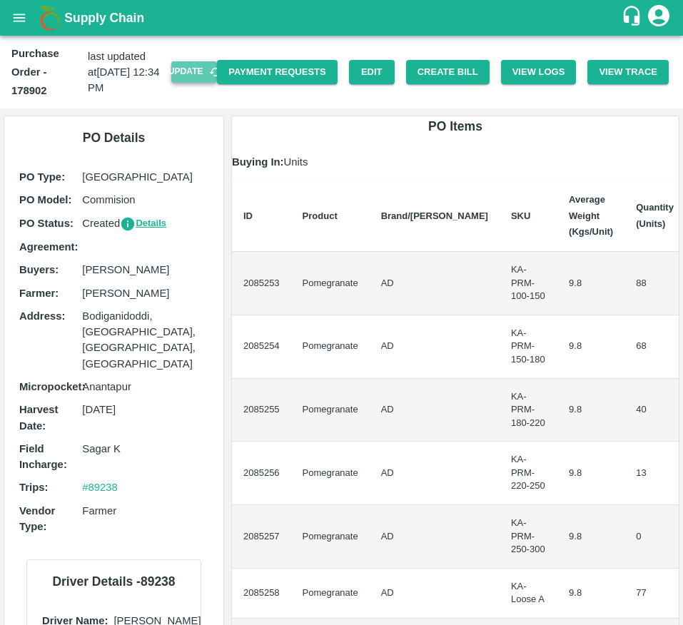
click at [183, 79] on button "Update" at bounding box center [194, 71] width 46 height 21
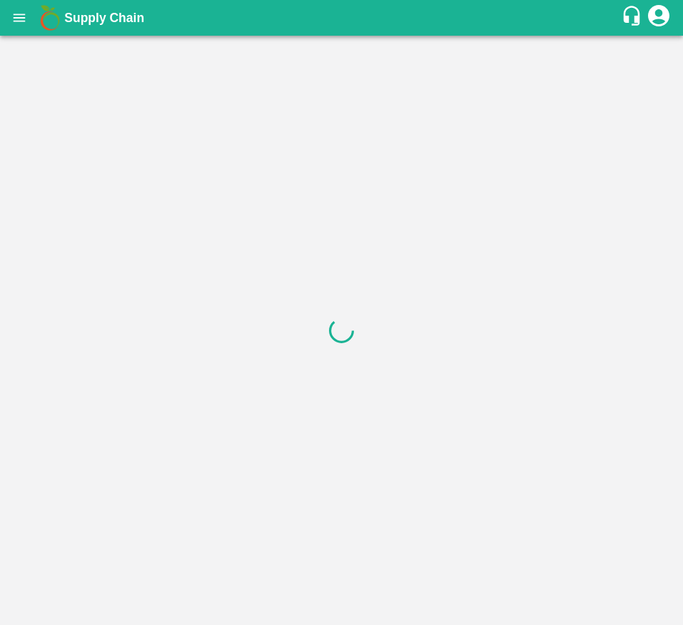
click at [447, 61] on div at bounding box center [341, 330] width 683 height 589
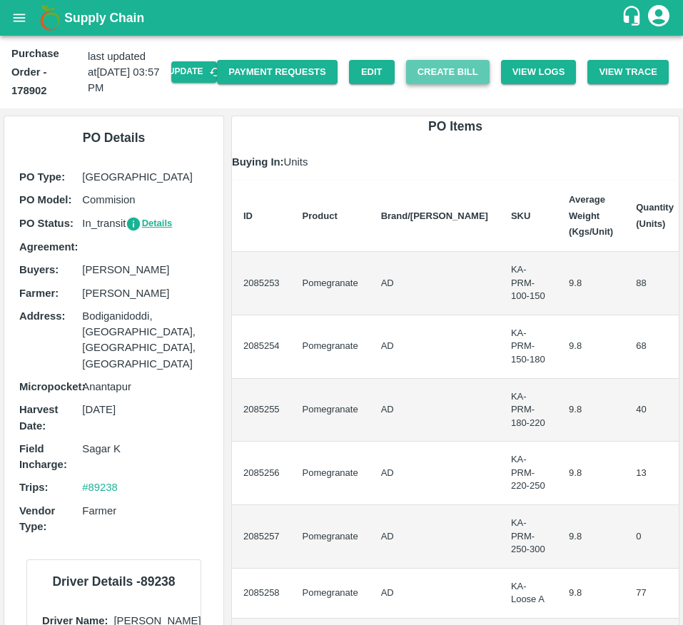
click at [434, 68] on button "Create Bill" at bounding box center [447, 72] width 83 height 25
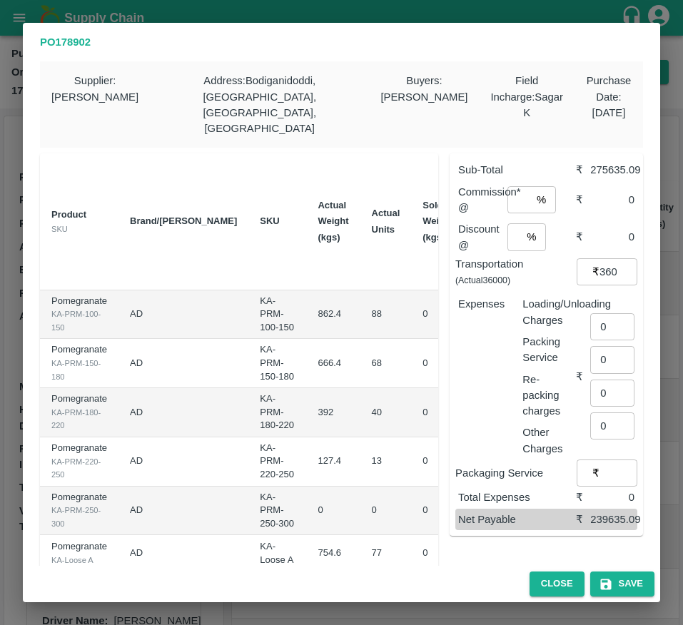
scroll to position [0, 228]
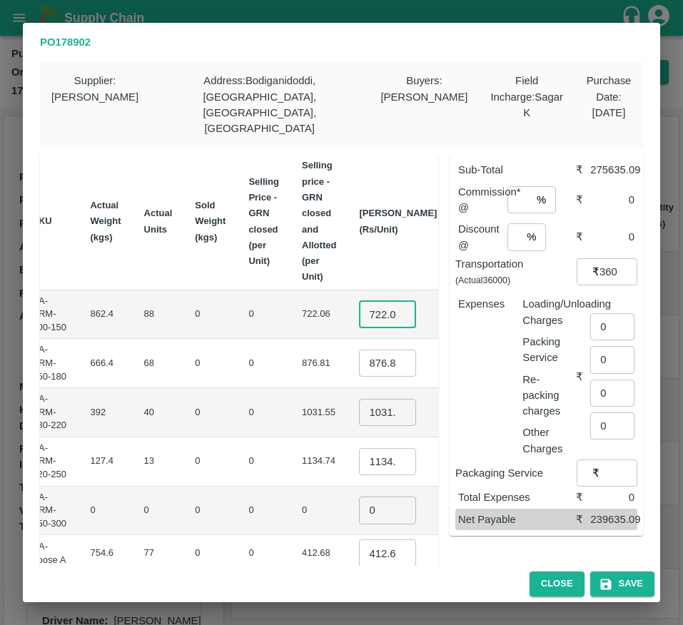
click at [359, 307] on input "722.064" at bounding box center [387, 313] width 57 height 27
type input "700"
click at [359, 350] on input "876.8059999999999" at bounding box center [387, 363] width 57 height 27
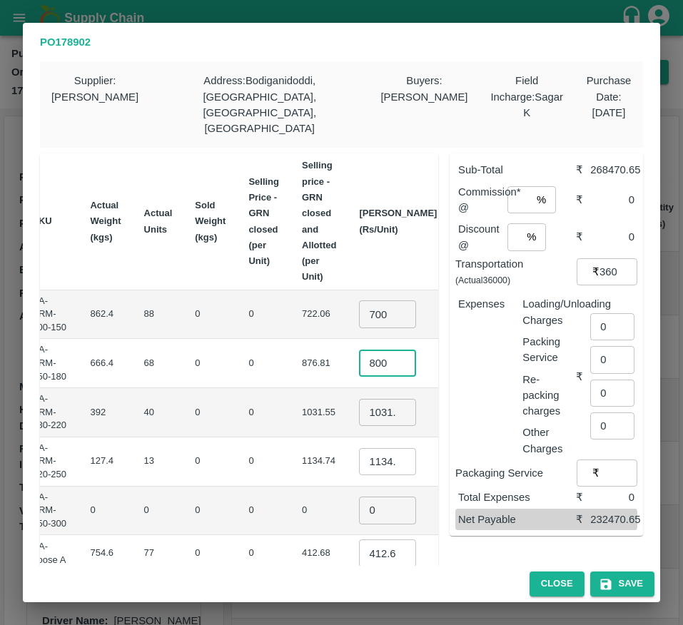
type input "800"
click at [359, 399] on input "1031.5480000000002" at bounding box center [387, 412] width 57 height 27
type input "900"
click at [359, 448] on input "1134.7420000000002" at bounding box center [387, 461] width 57 height 27
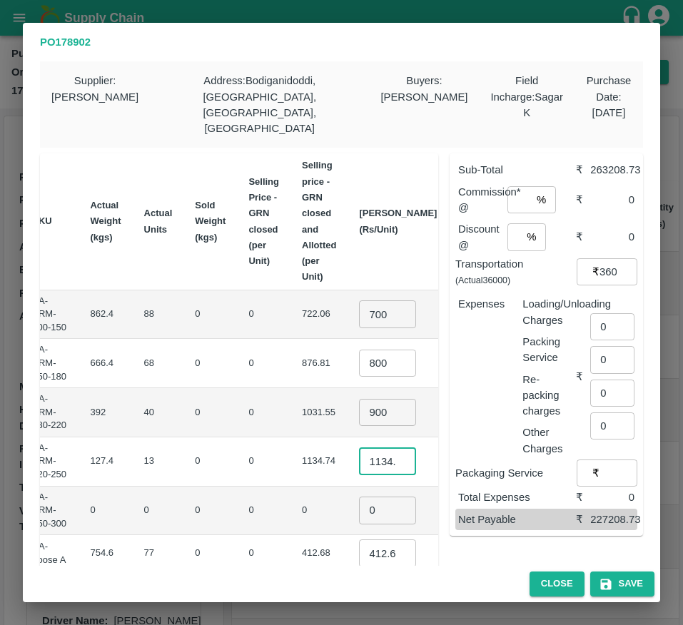
click at [359, 448] on input "1134.7420000000002" at bounding box center [387, 461] width 57 height 27
type input "1000"
click at [359, 505] on input "0" at bounding box center [387, 509] width 57 height 27
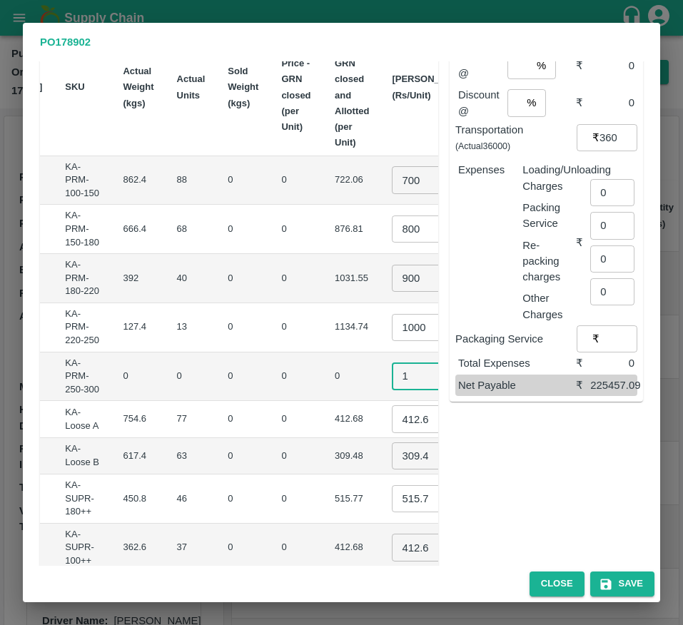
scroll to position [0, 228]
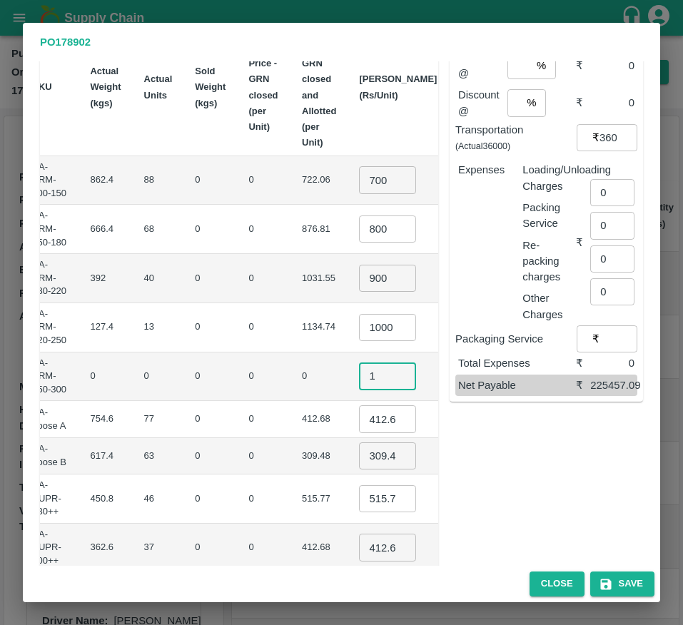
type input "1"
click at [359, 405] on input "412.678" at bounding box center [387, 418] width 57 height 27
type input "550"
click at [359, 442] on input "309.4839999999999" at bounding box center [387, 455] width 57 height 27
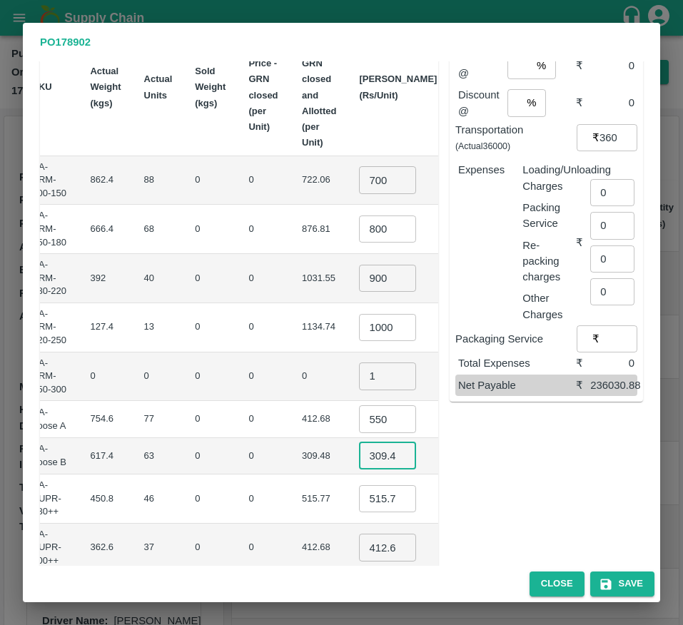
click at [359, 442] on input "309.4839999999999" at bounding box center [387, 455] width 57 height 27
type input "400"
click at [359, 485] on input "515.7740000000001" at bounding box center [387, 498] width 57 height 27
type input "4"
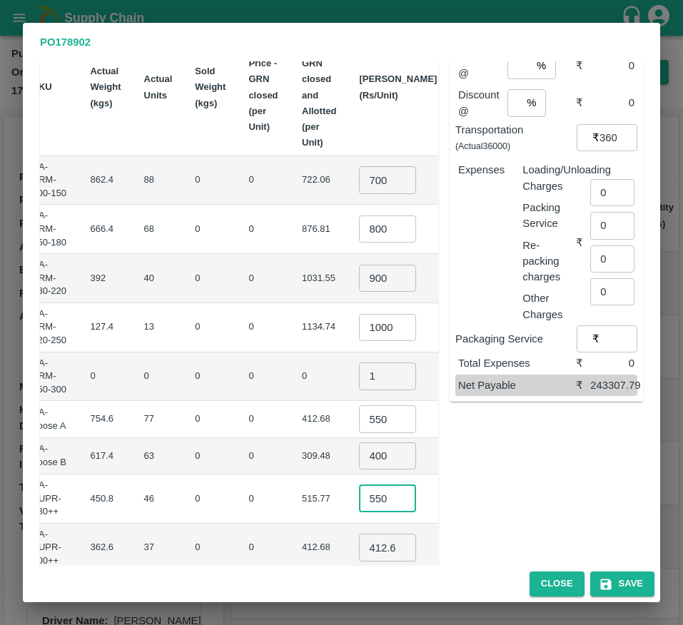
type input "550"
click at [359, 541] on input "412.678" at bounding box center [387, 547] width 57 height 27
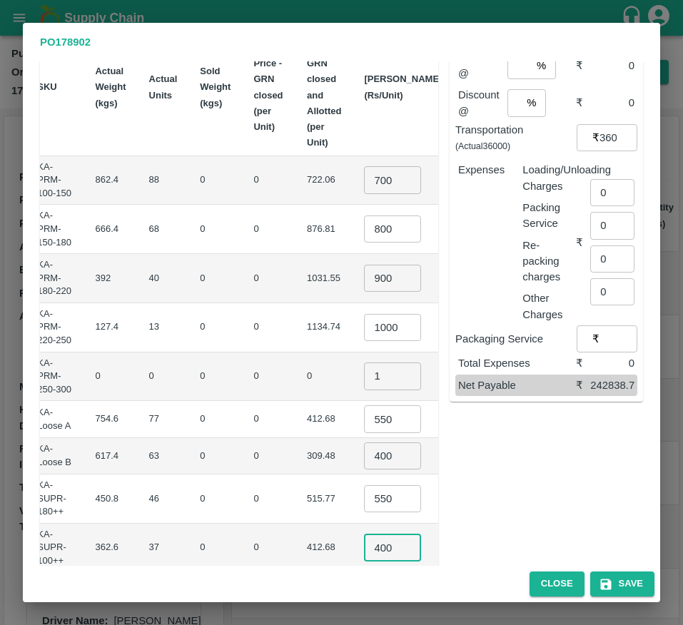
type input "400"
click at [453, 524] on td "₹14800" at bounding box center [483, 548] width 61 height 49
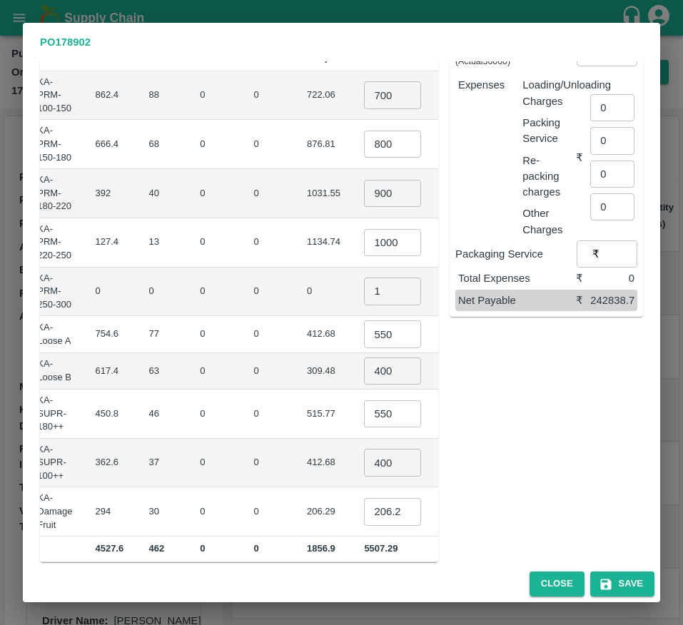
click at [364, 500] on input "206.29000000000002" at bounding box center [392, 511] width 57 height 27
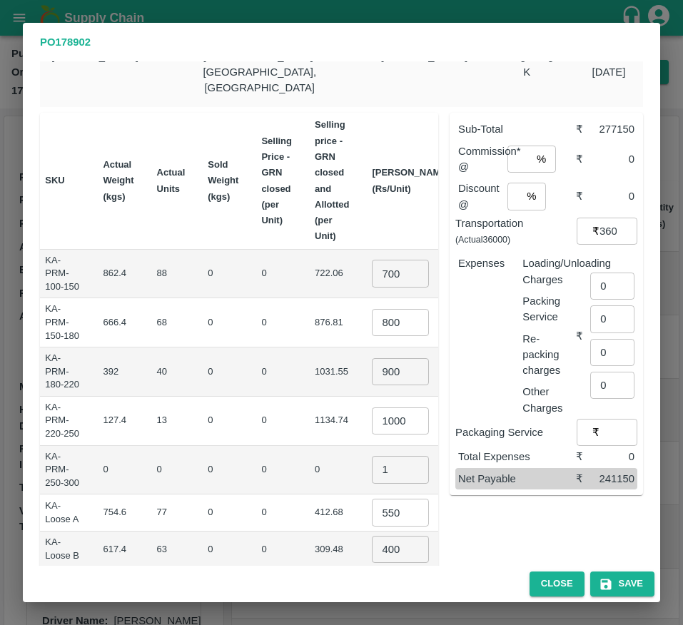
scroll to position [39, 0]
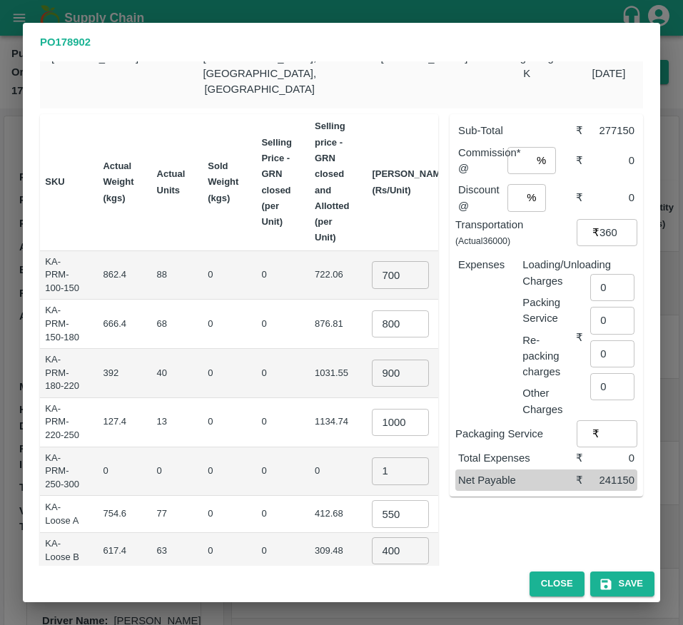
type input "150"
click at [507, 148] on input "number" at bounding box center [519, 160] width 24 height 27
type input "8"
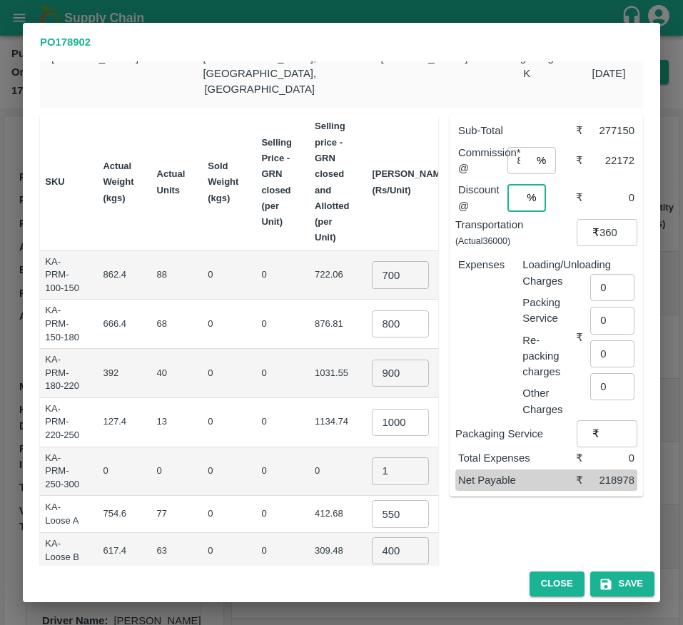
click at [507, 193] on input "number" at bounding box center [514, 197] width 14 height 27
type input "2"
click at [605, 279] on input "0" at bounding box center [612, 287] width 44 height 27
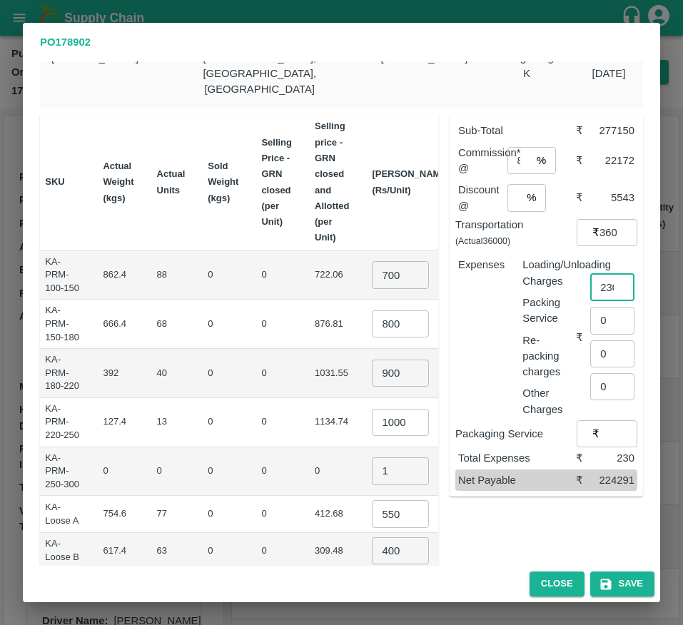
scroll to position [0, 5]
type input "230"
click at [603, 225] on input "36000" at bounding box center [618, 232] width 38 height 27
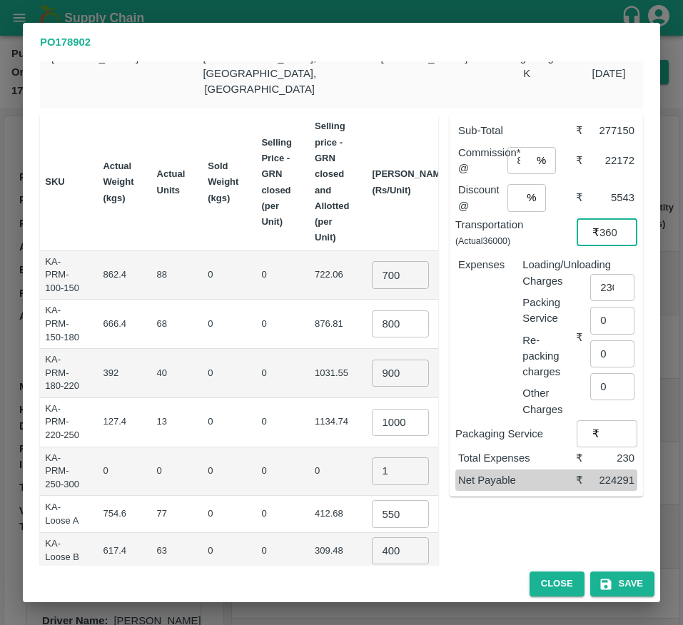
click at [603, 225] on input "36000" at bounding box center [618, 232] width 38 height 27
type input "0"
click at [509, 185] on input "2" at bounding box center [514, 197] width 14 height 27
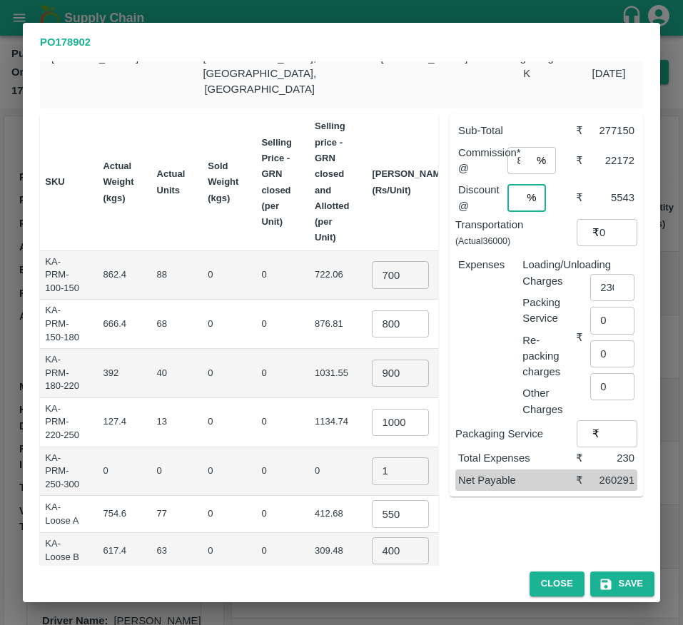
click at [509, 185] on input "2" at bounding box center [514, 197] width 14 height 27
click at [519, 184] on div "2 % ​" at bounding box center [526, 197] width 39 height 27
click at [514, 184] on input "2" at bounding box center [514, 197] width 14 height 27
click at [507, 185] on input "2" at bounding box center [514, 197] width 14 height 27
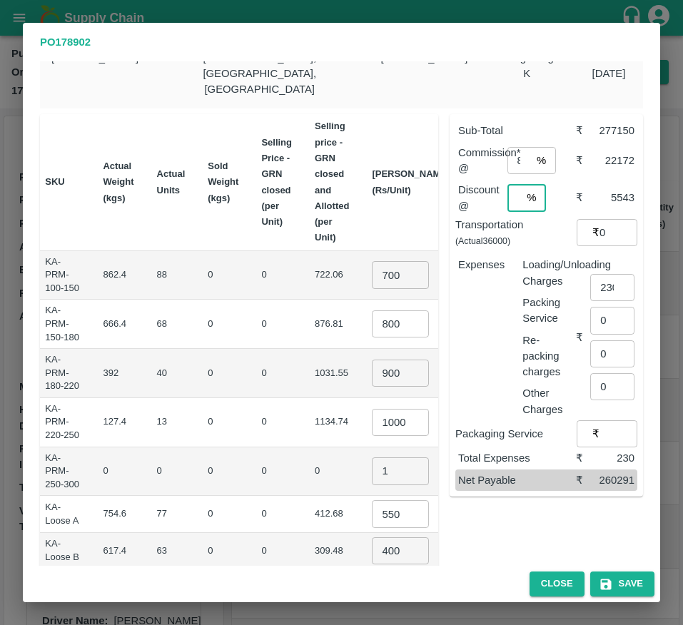
click at [507, 185] on input "2" at bounding box center [514, 197] width 14 height 27
click at [507, 185] on input "0" at bounding box center [514, 197] width 14 height 27
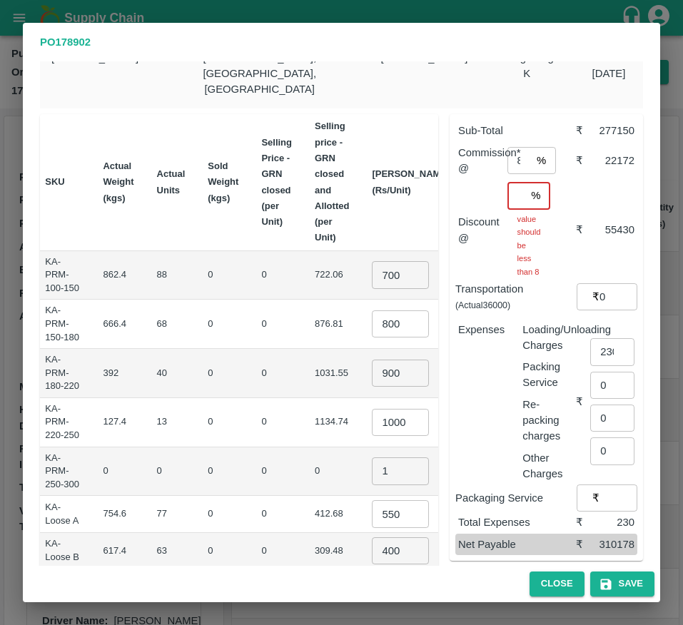
scroll to position [0, 5]
click at [513, 182] on input "20" at bounding box center [516, 195] width 19 height 27
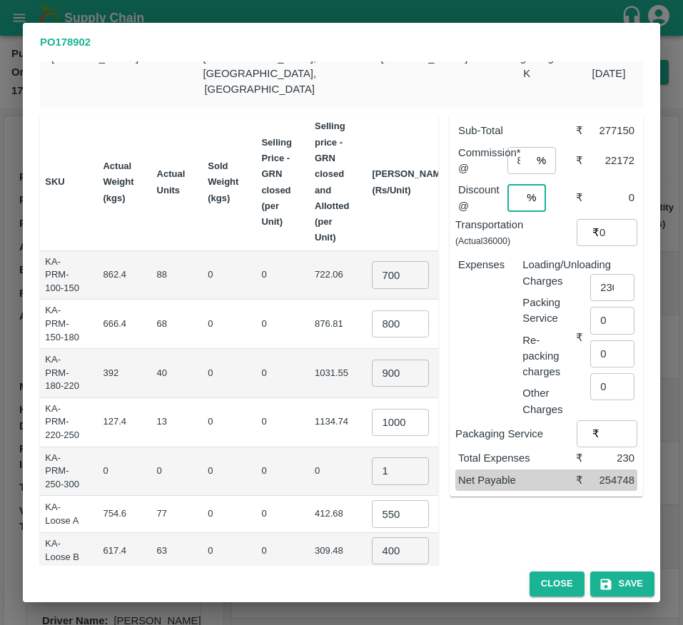
scroll to position [0, 10]
type input "02"
click at [590, 274] on input "230" at bounding box center [612, 287] width 44 height 27
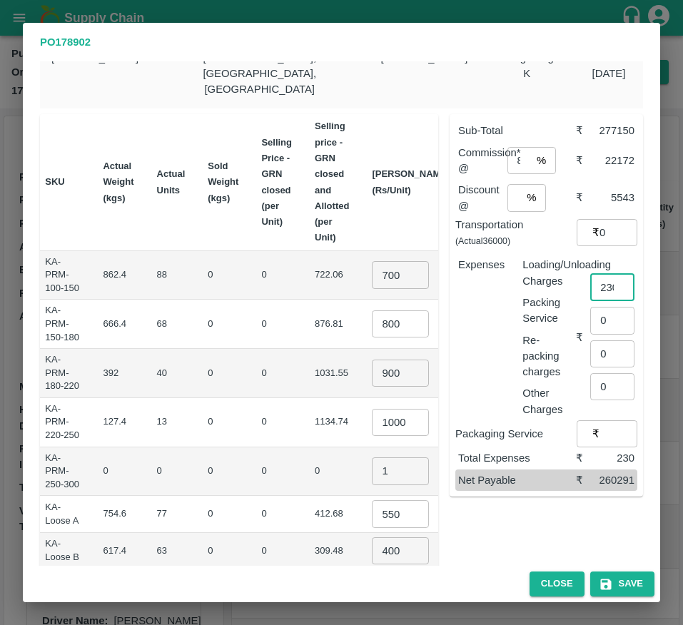
click at [590, 274] on input "230" at bounding box center [612, 287] width 44 height 27
type input "2310"
click at [623, 591] on button "Save" at bounding box center [622, 583] width 64 height 25
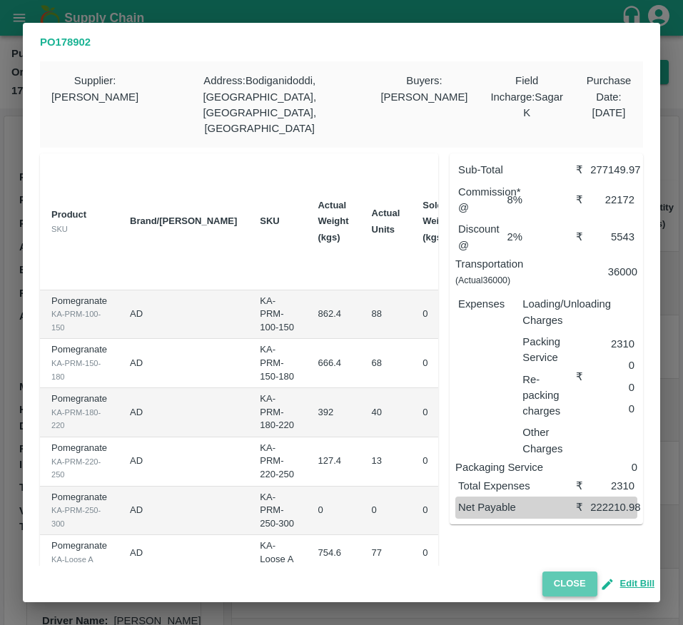
click at [556, 595] on button "Close" at bounding box center [569, 583] width 55 height 25
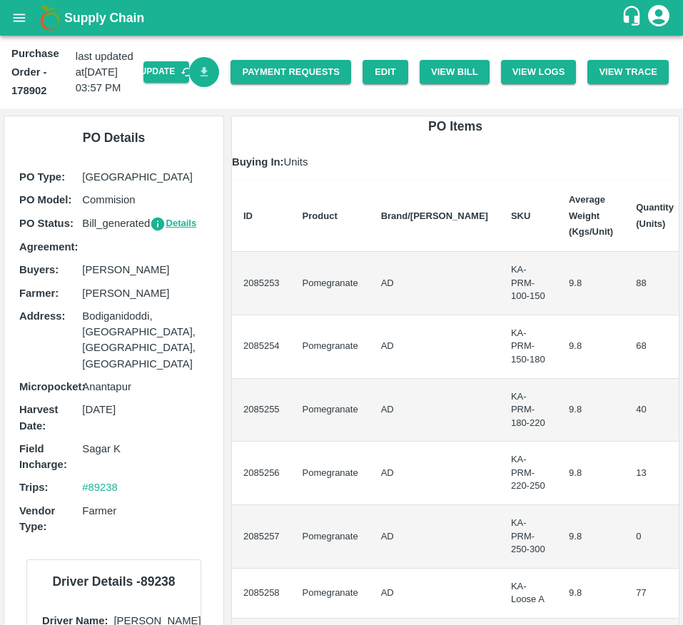
click at [203, 74] on icon "Download Bill" at bounding box center [205, 73] width 14 height 14
click at [458, 78] on button "View Bill" at bounding box center [454, 72] width 70 height 25
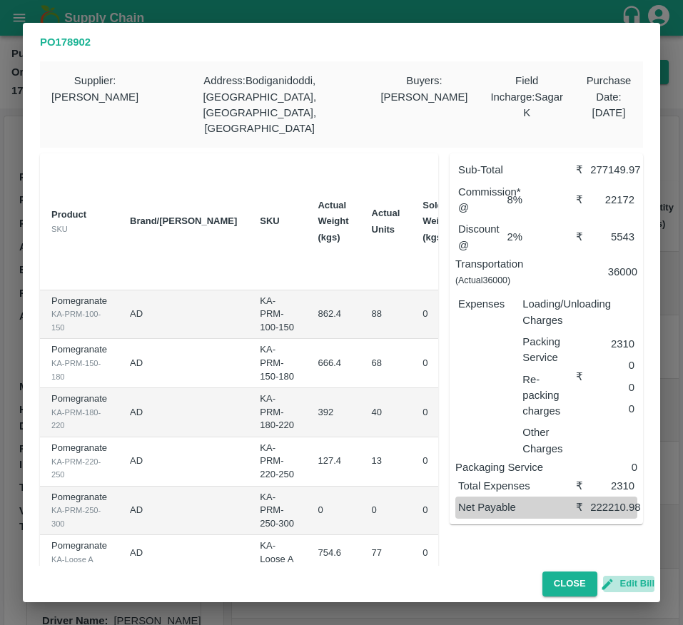
click at [626, 586] on button "Edit Bill" at bounding box center [628, 584] width 51 height 16
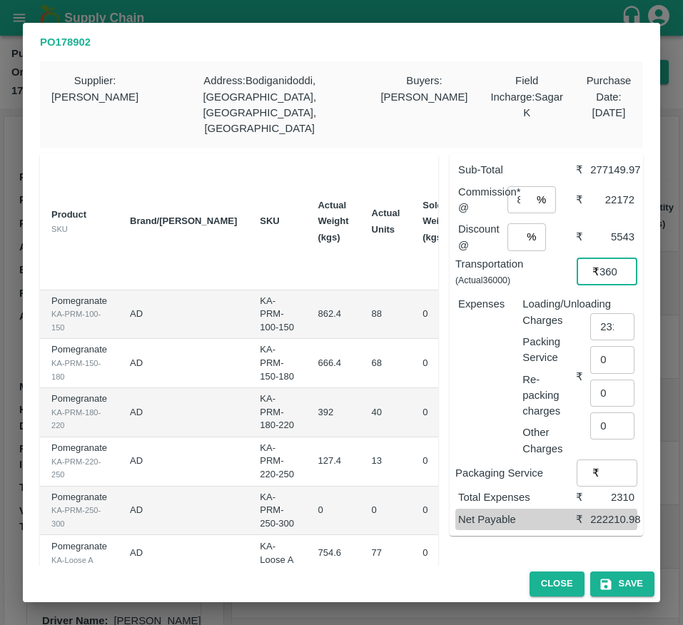
click at [599, 258] on input "36000" at bounding box center [618, 271] width 38 height 27
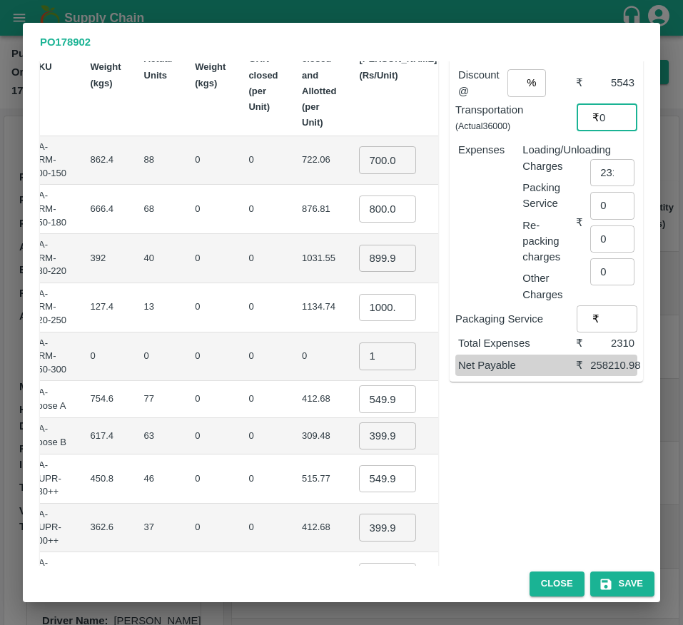
scroll to position [160, 0]
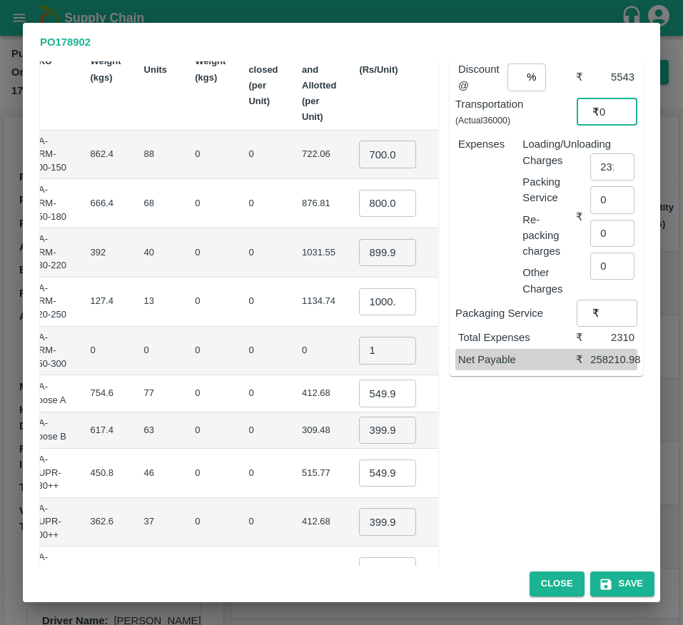
type input "0"
click at [359, 379] on input "549.9995200000001" at bounding box center [387, 392] width 57 height 27
type input "550"
click at [359, 419] on input "399.9997399999999" at bounding box center [387, 430] width 57 height 27
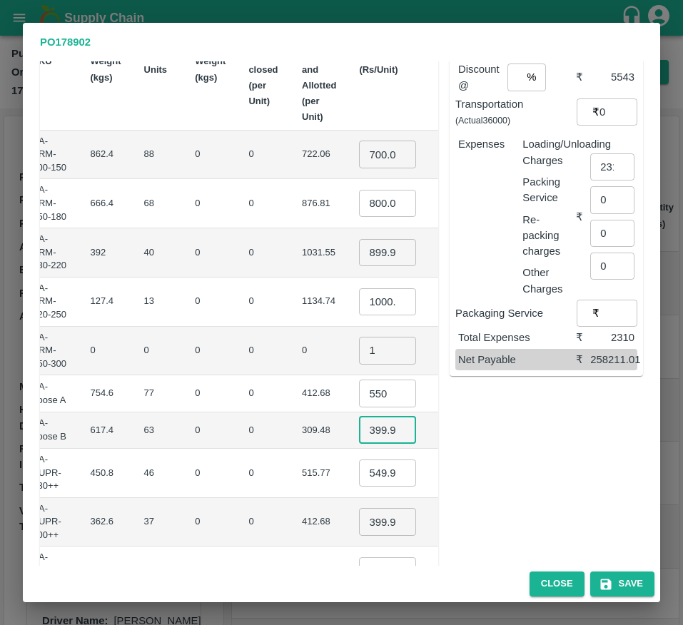
click at [359, 419] on input "399.9997399999999" at bounding box center [387, 430] width 57 height 27
type input "400"
click at [359, 459] on input "549.9995200000001" at bounding box center [387, 472] width 57 height 27
type input "550"
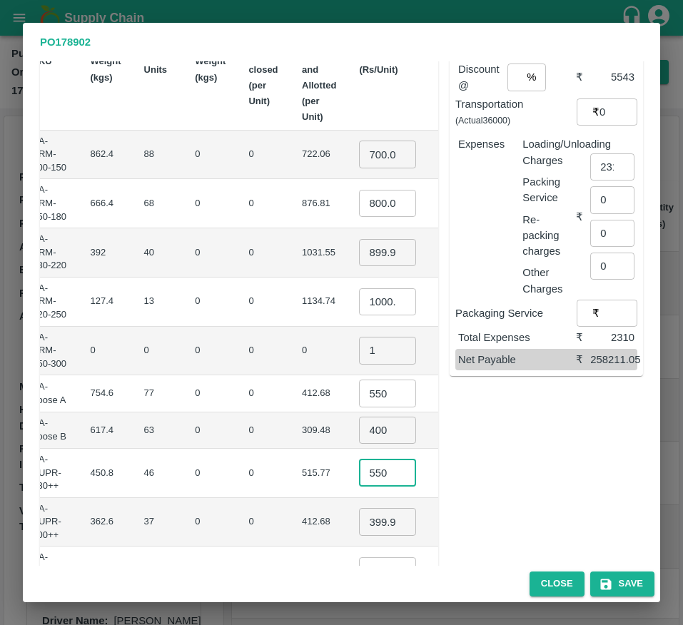
click at [359, 508] on input "399.99974000000003" at bounding box center [387, 521] width 57 height 27
type input "350"
click at [359, 557] on input "149.99978000000002" at bounding box center [387, 570] width 57 height 27
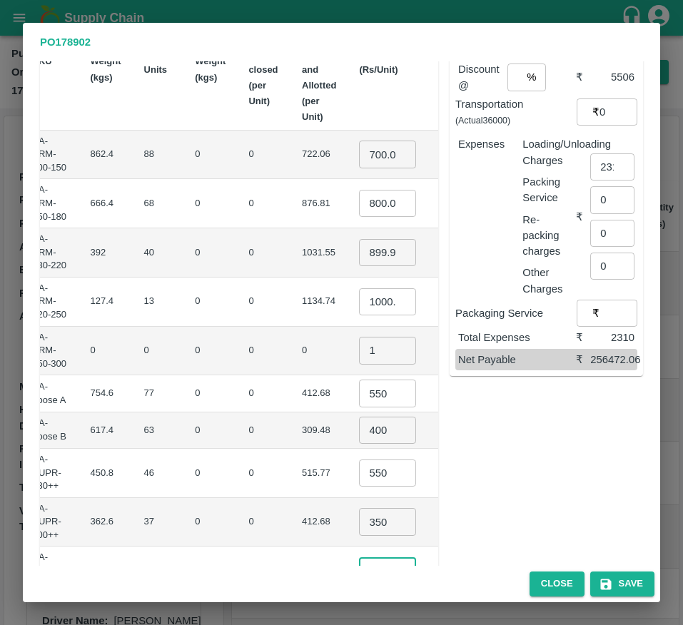
type input "150"
click at [448, 509] on td "₹12950" at bounding box center [481, 522] width 67 height 49
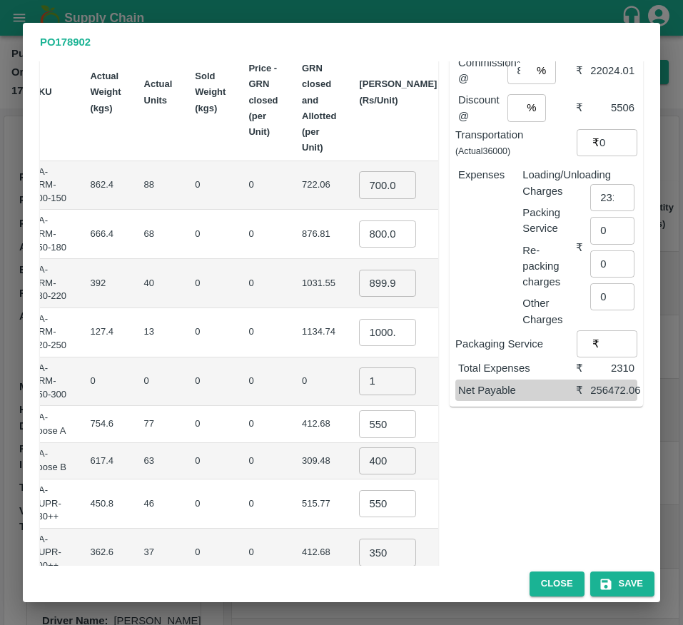
scroll to position [120, 0]
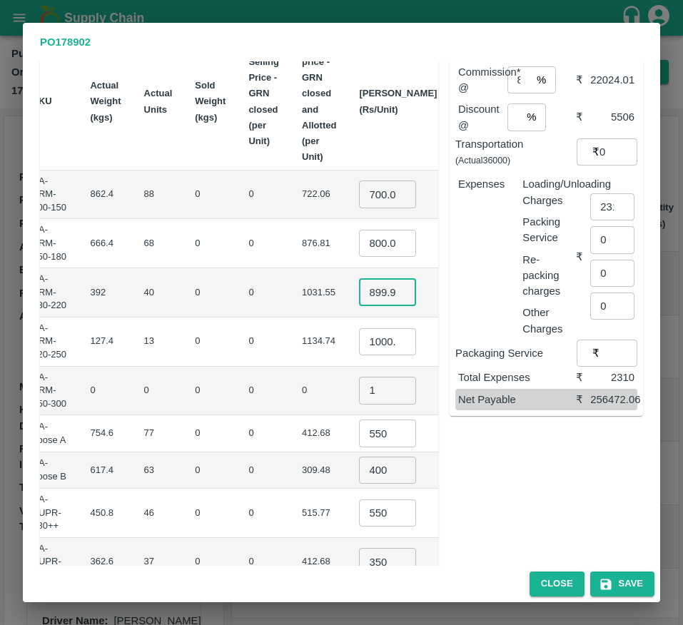
click at [359, 281] on input "899.99966" at bounding box center [387, 292] width 57 height 27
type input "900"
click at [448, 340] on td "₹13000.02" at bounding box center [481, 341] width 67 height 49
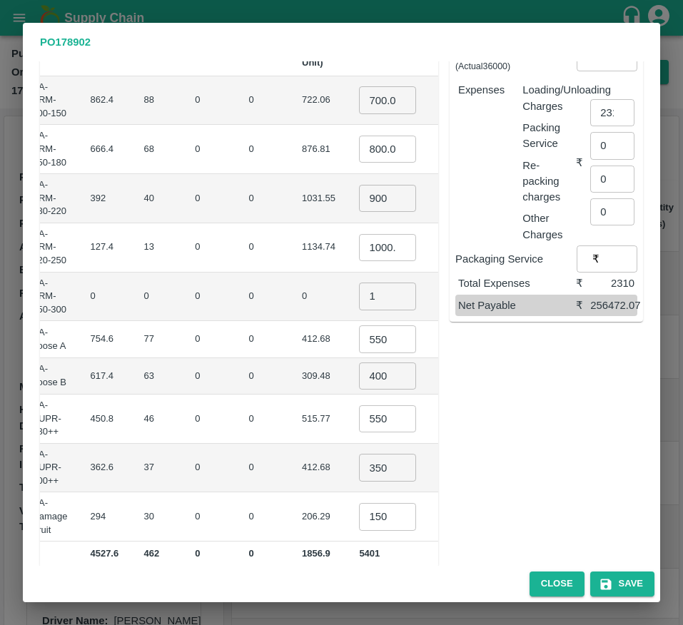
scroll to position [219, 0]
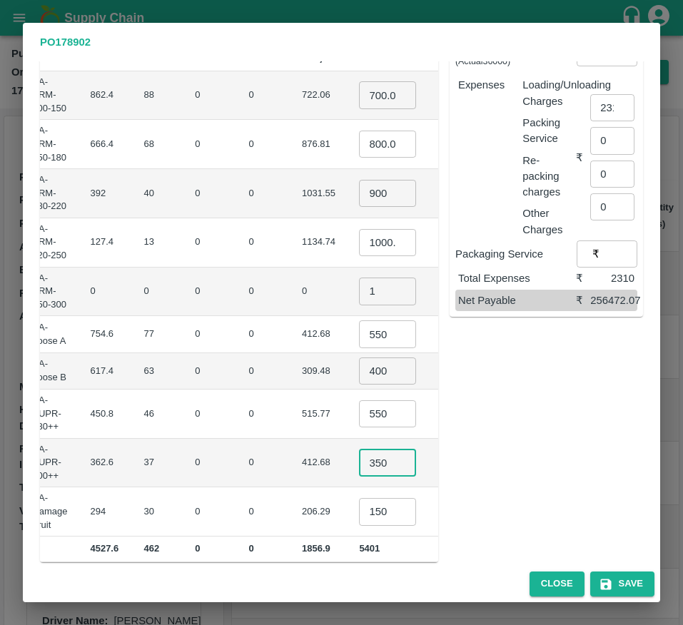
click at [359, 449] on input "350" at bounding box center [387, 462] width 57 height 27
type input "400"
click at [359, 357] on input "400" at bounding box center [387, 370] width 57 height 27
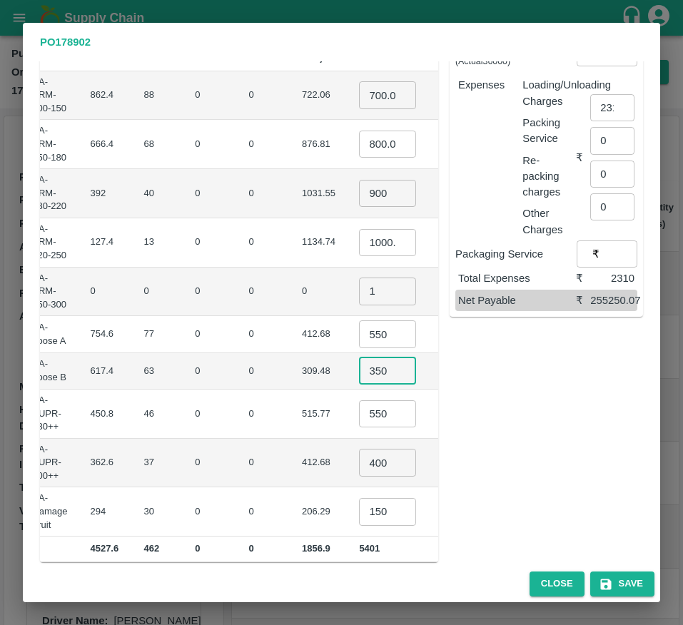
type input "350"
click at [448, 353] on td "₹22050" at bounding box center [481, 371] width 67 height 36
click at [500, 384] on div "Sub-Total ₹ 274000.08 Commission* @ 8 % ​ ₹ 21920.01 Discount @ 2 % ​ ₹ 5480 Tr…" at bounding box center [540, 242] width 205 height 638
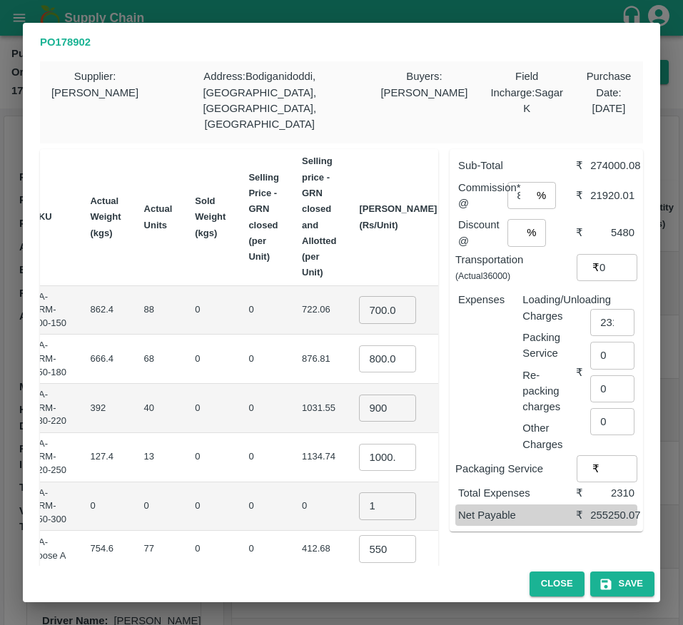
scroll to position [0, 0]
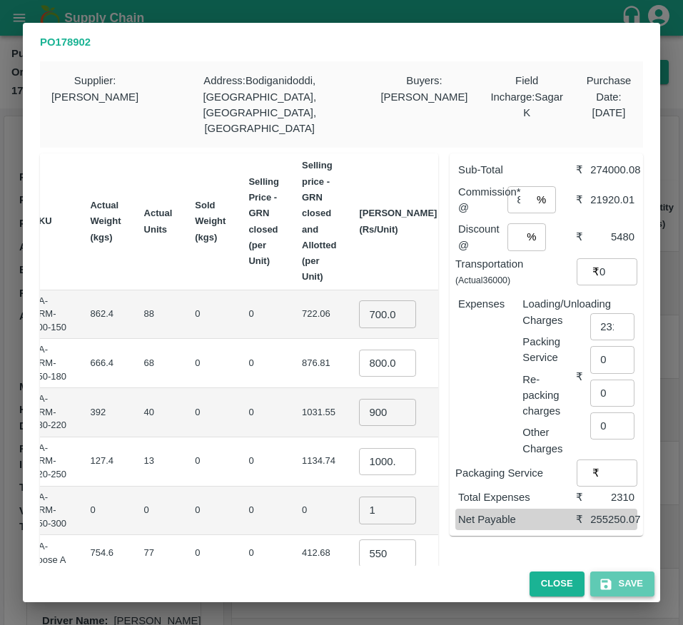
click at [602, 578] on icon "button" at bounding box center [605, 583] width 11 height 11
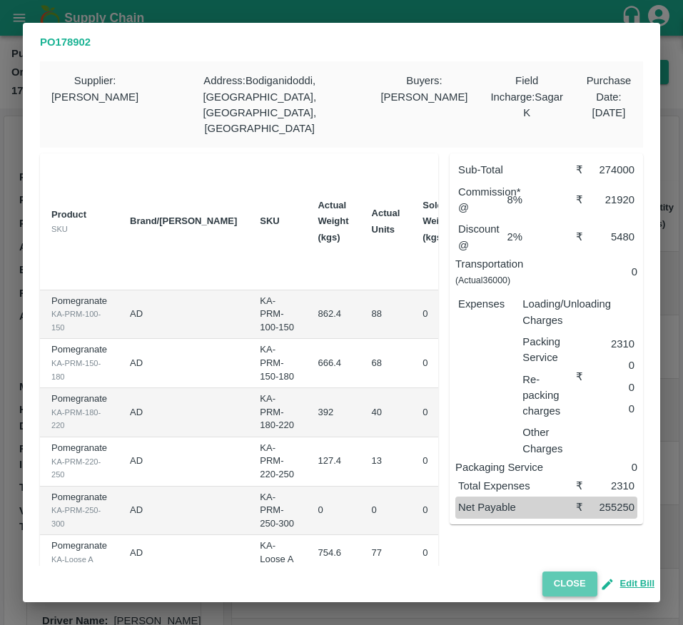
click at [573, 590] on button "Close" at bounding box center [569, 583] width 55 height 25
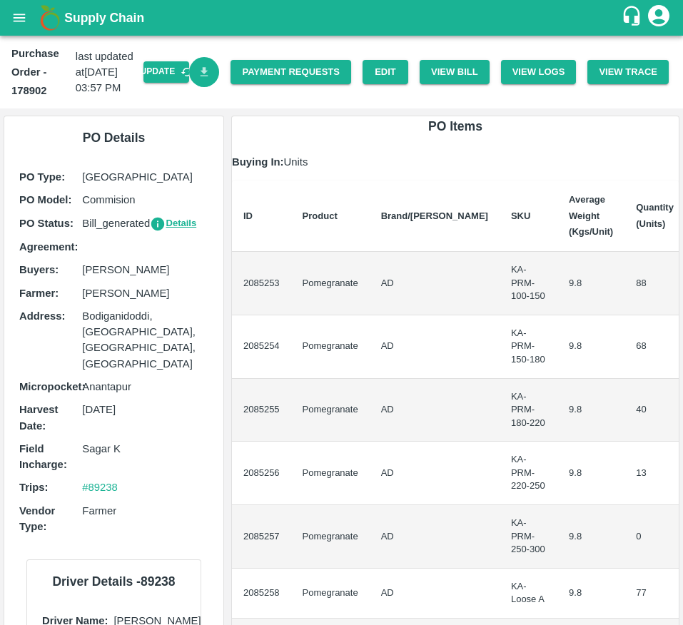
click at [200, 71] on icon "Download Bill" at bounding box center [204, 71] width 8 height 9
click at [453, 73] on button "View Bill" at bounding box center [454, 72] width 70 height 25
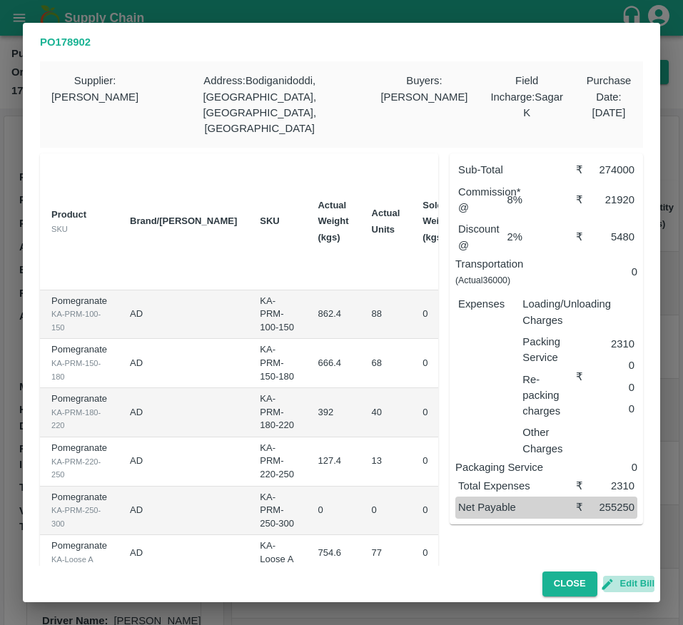
click at [619, 586] on button "Edit Bill" at bounding box center [628, 584] width 51 height 16
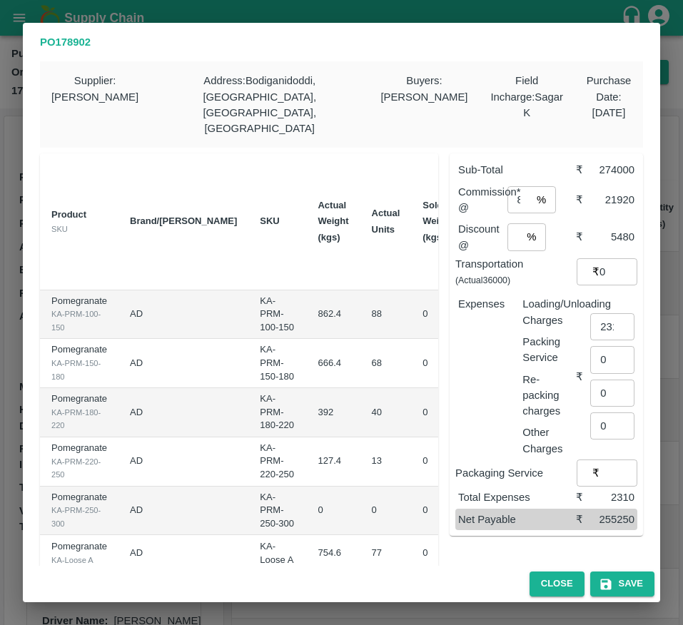
scroll to position [0, 228]
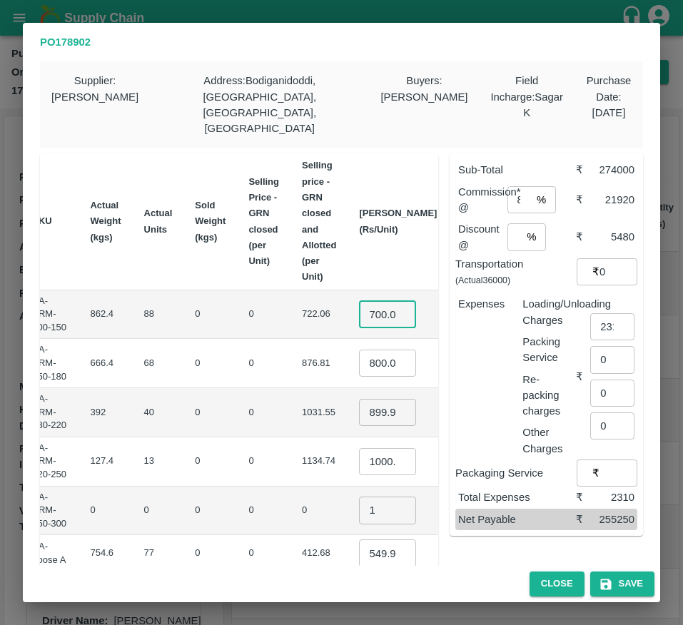
click at [359, 301] on input "700.00028" at bounding box center [387, 313] width 57 height 27
type input "700"
click at [359, 402] on input "899.99966" at bounding box center [387, 412] width 57 height 27
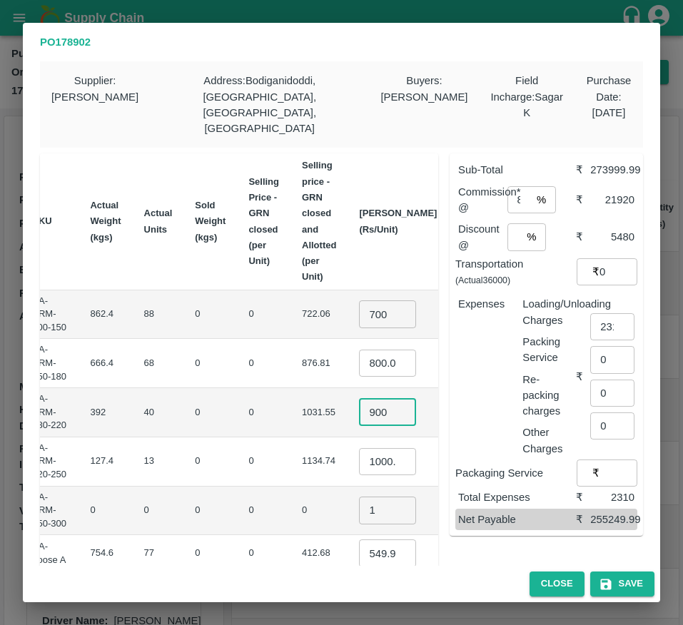
type input "900"
click at [359, 448] on input "1000.0018" at bounding box center [387, 461] width 57 height 27
type input "1100"
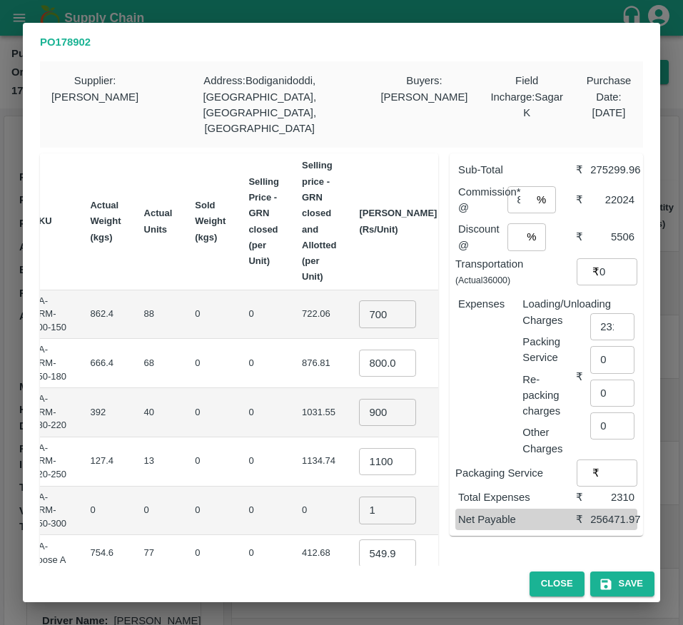
scroll to position [0, 0]
click at [347, 491] on td "1 ​" at bounding box center [397, 510] width 101 height 49
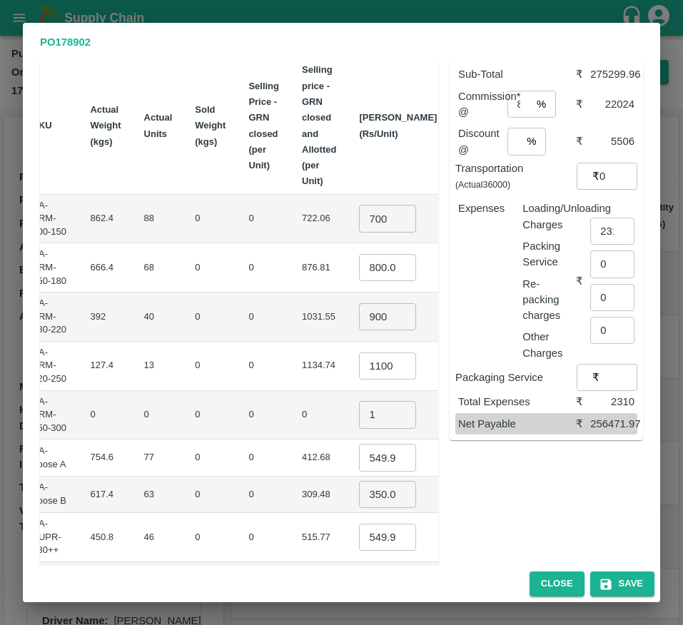
scroll to position [96, 0]
click at [359, 443] on input "549.9995200000001" at bounding box center [387, 456] width 57 height 27
type input "600"
click at [359, 480] on input "350.00014" at bounding box center [387, 493] width 57 height 27
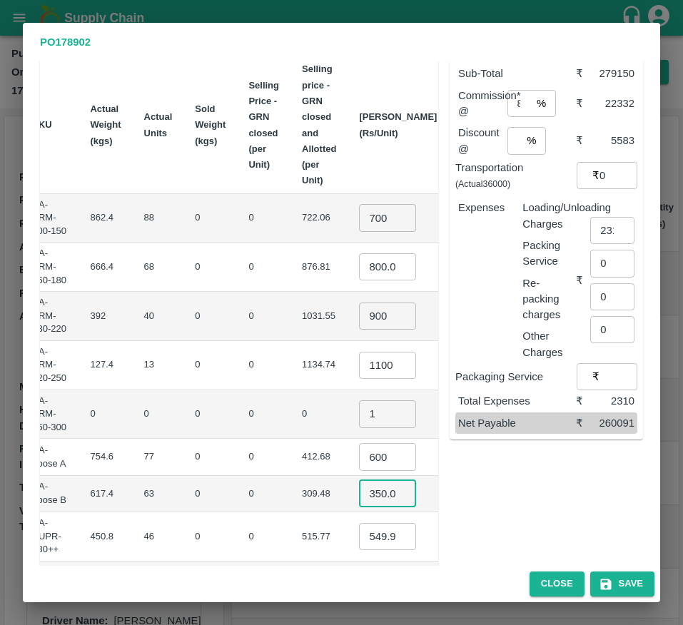
click at [359, 480] on input "350.00014" at bounding box center [387, 493] width 57 height 27
type input "400"
click at [290, 520] on td "515.77" at bounding box center [318, 536] width 57 height 49
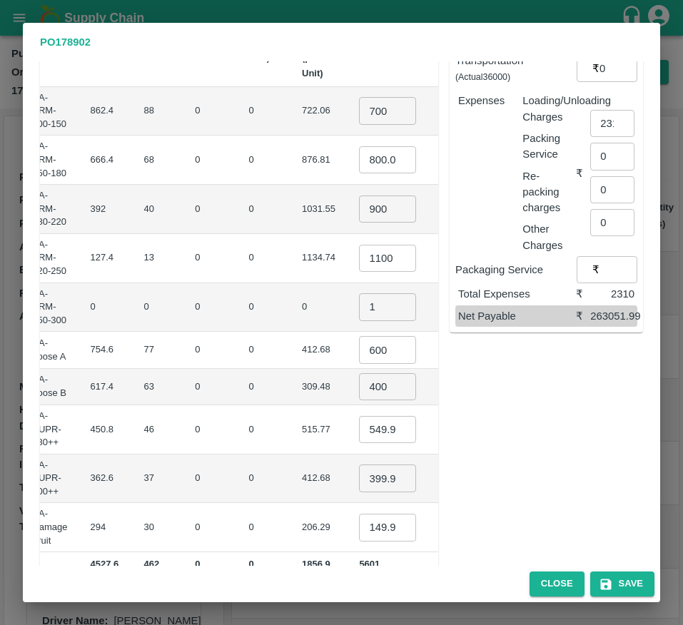
scroll to position [219, 0]
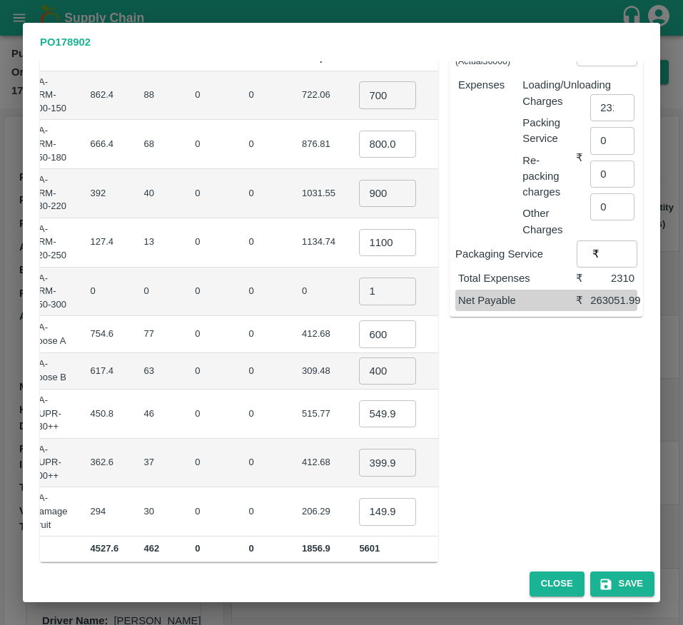
click at [359, 407] on input "549.9995200000001" at bounding box center [387, 413] width 57 height 27
type input "650"
click at [359, 449] on input "399.99974000000003" at bounding box center [387, 462] width 57 height 27
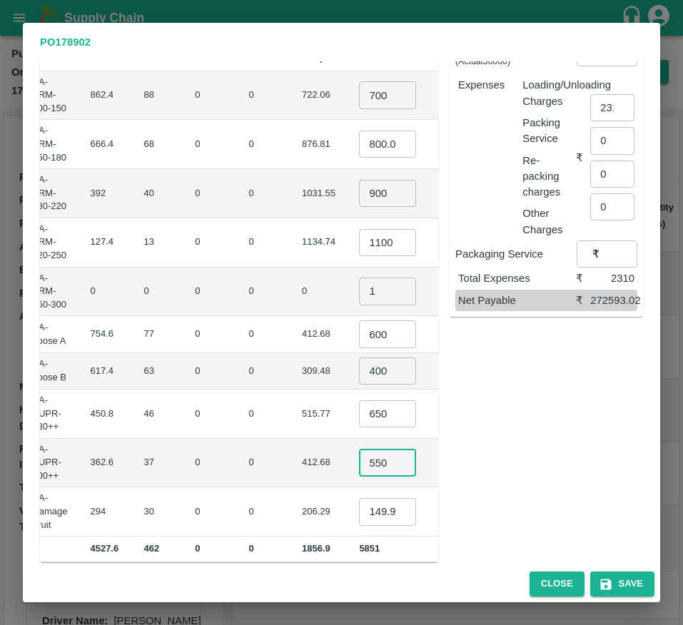
type input "550"
click at [448, 464] on td "₹20350" at bounding box center [481, 463] width 67 height 49
click at [359, 505] on input "149.99978000000002" at bounding box center [387, 511] width 57 height 27
type input "200"
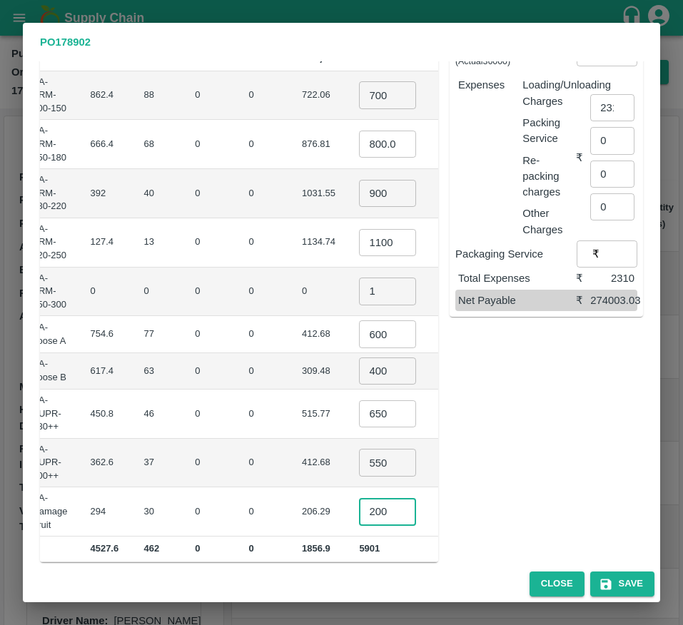
click at [448, 487] on td "₹6000" at bounding box center [481, 511] width 67 height 49
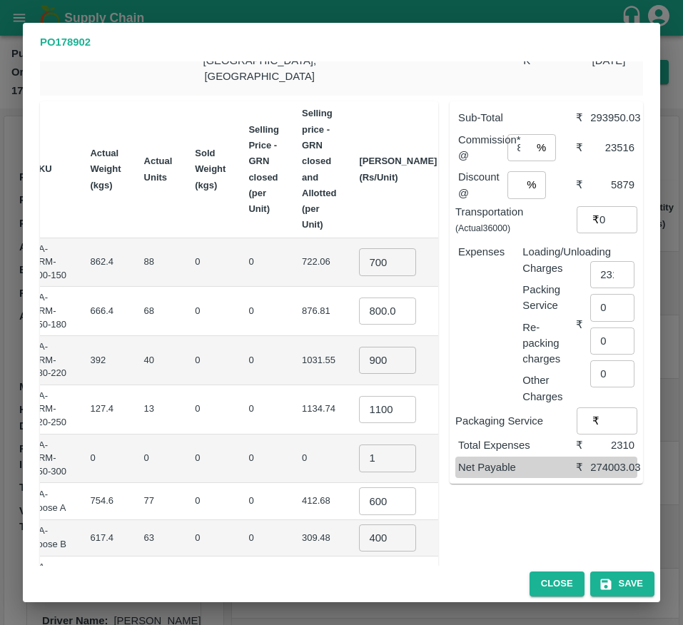
scroll to position [0, 0]
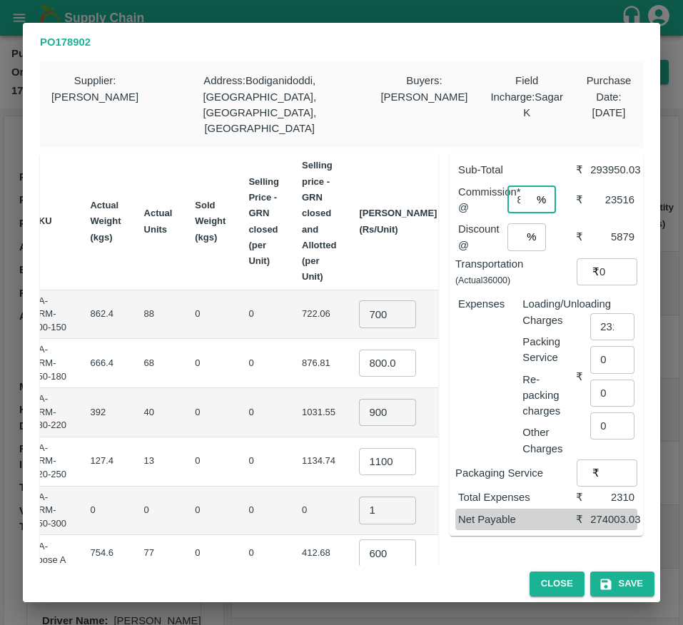
click at [516, 186] on input "8" at bounding box center [519, 199] width 24 height 27
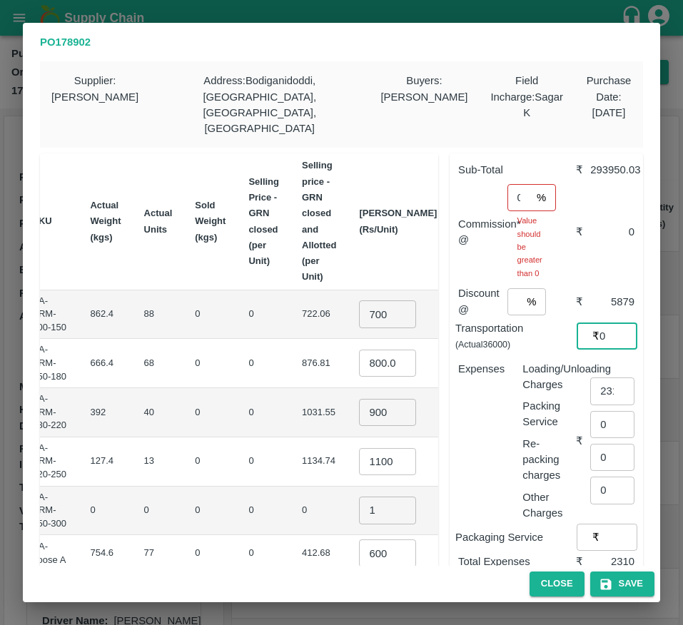
click at [605, 258] on div "Sub-Total ₹ 293950.03 Commission* @ 0 % ​ Value should be greater than 0 ₹ 0 Di…" at bounding box center [545, 376] width 193 height 447
click at [512, 185] on input "0" at bounding box center [519, 197] width 24 height 27
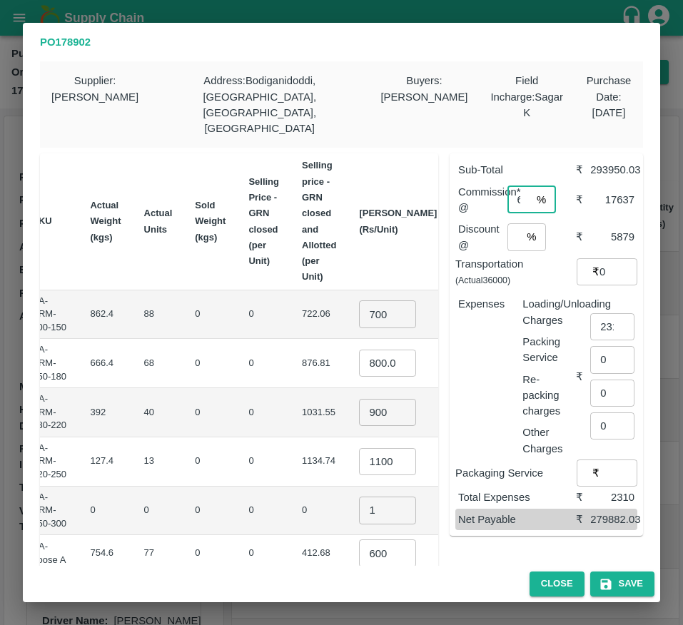
scroll to position [0, 3]
type input "6"
click at [511, 223] on input "2" at bounding box center [514, 236] width 14 height 27
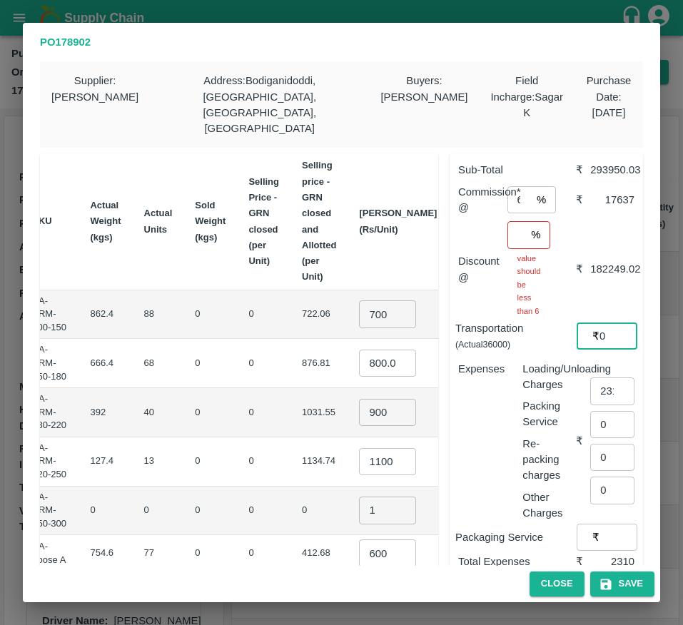
click at [596, 260] on div "Sub-Total ₹ 293950.03 Commission* @ 6 % ​ ₹ 17637 Discount @ 62 % ​ value shoul…" at bounding box center [545, 376] width 193 height 447
click at [516, 227] on input "62" at bounding box center [516, 234] width 19 height 27
type input "2"
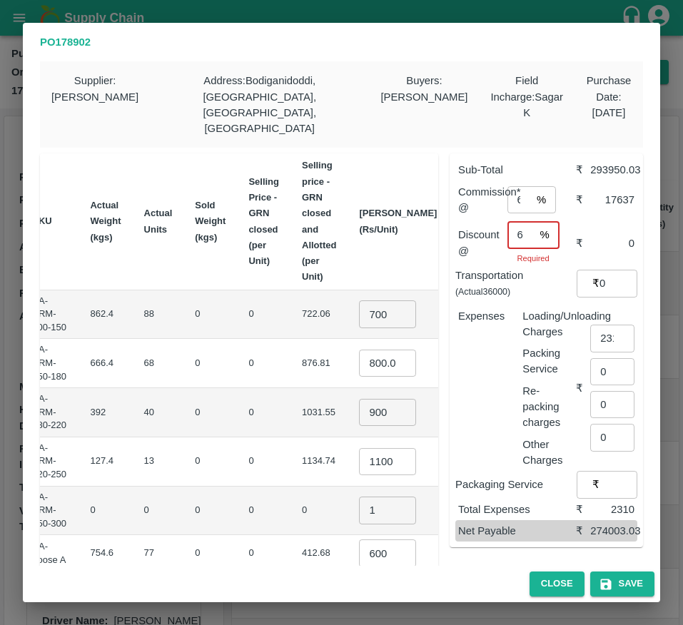
scroll to position [0, 4]
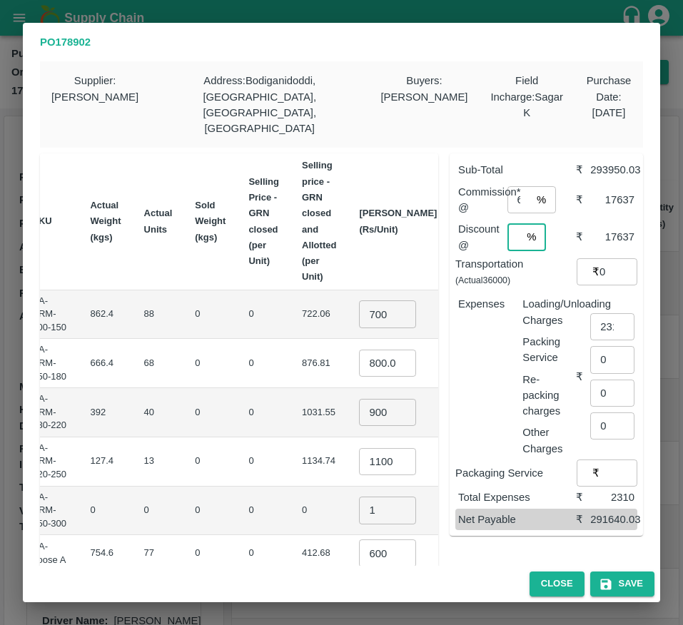
type input "6"
click at [600, 260] on input "0" at bounding box center [618, 271] width 38 height 27
type input "36000"
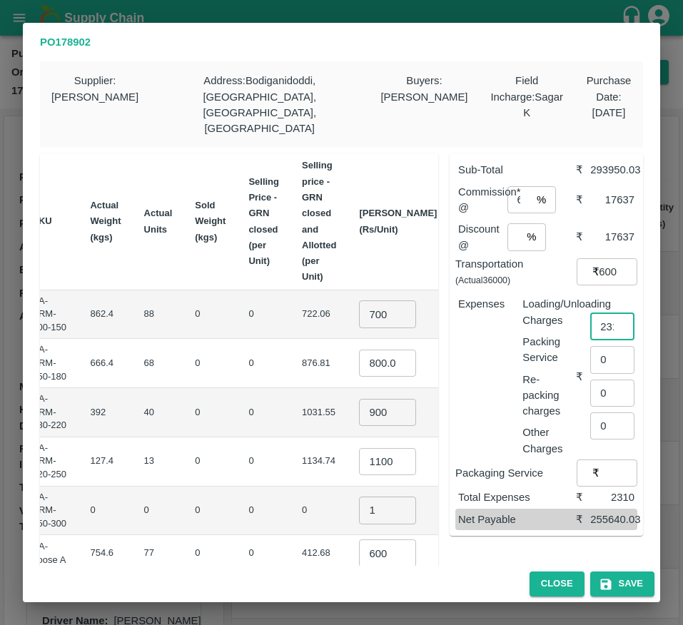
scroll to position [0, 0]
click at [608, 313] on input "2310" at bounding box center [612, 326] width 44 height 27
type input "1"
type input "2750"
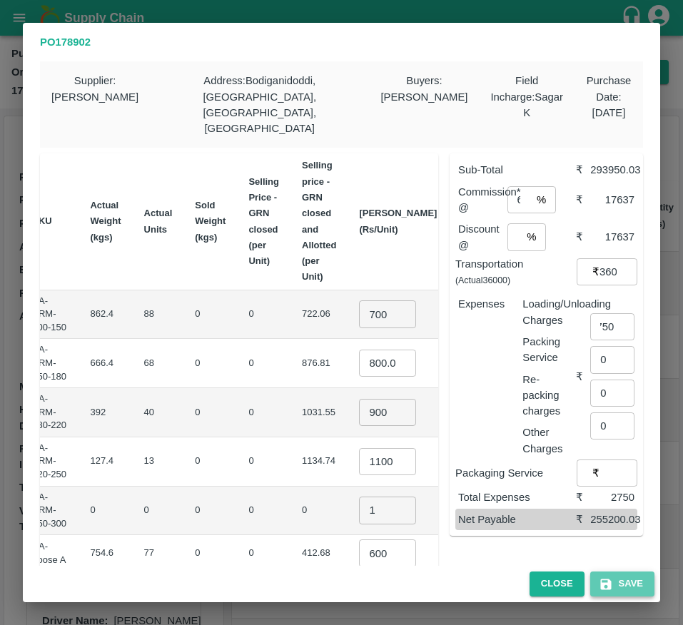
scroll to position [0, 0]
click at [596, 578] on button "Save" at bounding box center [622, 583] width 64 height 25
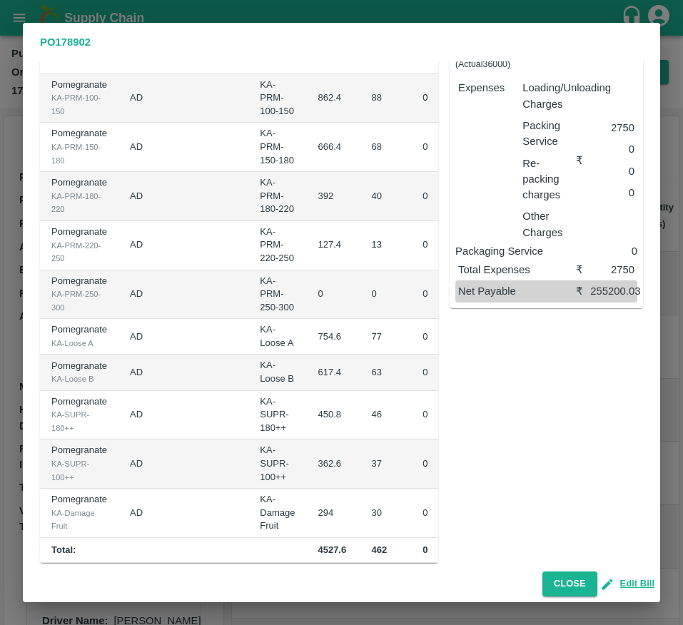
scroll to position [218, 0]
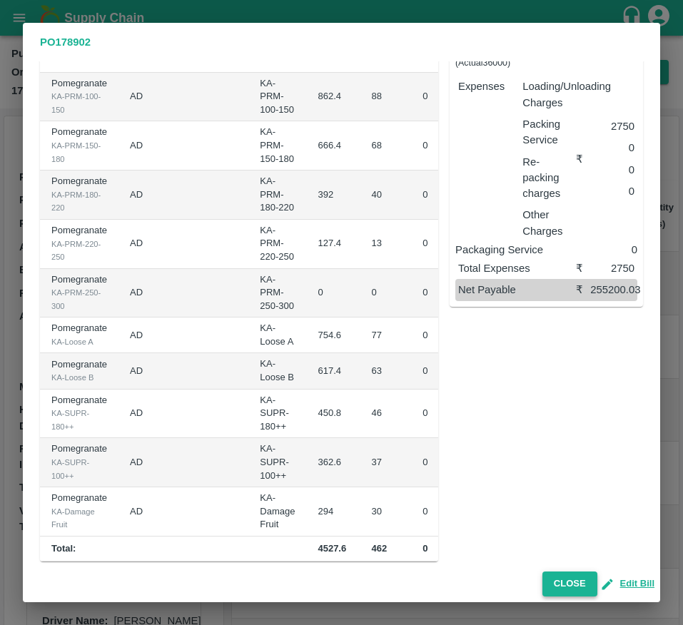
click at [590, 590] on button "Close" at bounding box center [569, 583] width 55 height 25
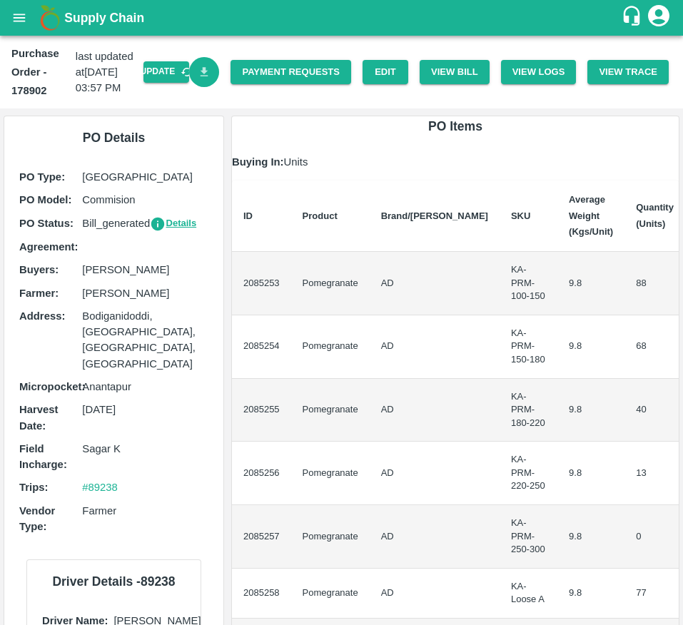
click at [189, 70] on link "Download Bill" at bounding box center [204, 72] width 31 height 31
